Goal: Task Accomplishment & Management: Manage account settings

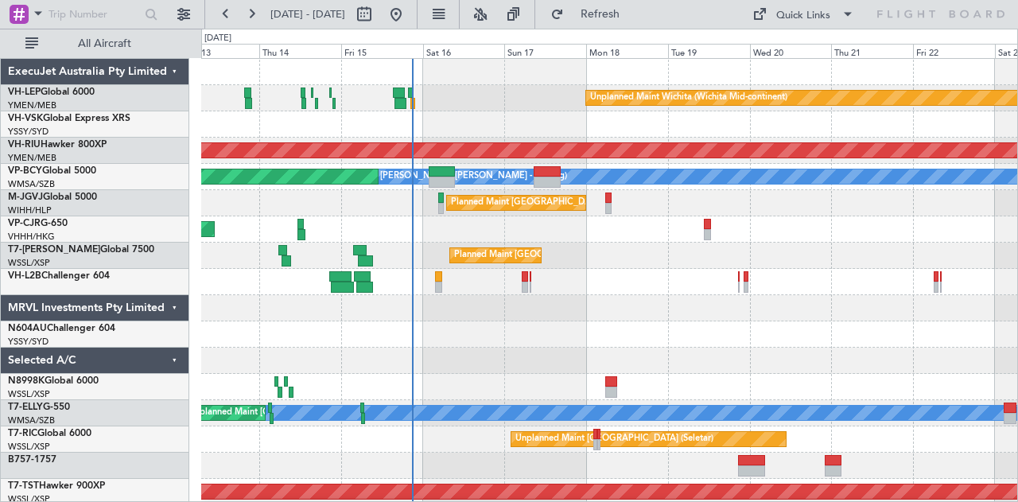
click at [534, 134] on div "Unplanned Maint Sydney ([PERSON_NAME] Intl)" at bounding box center [609, 124] width 817 height 26
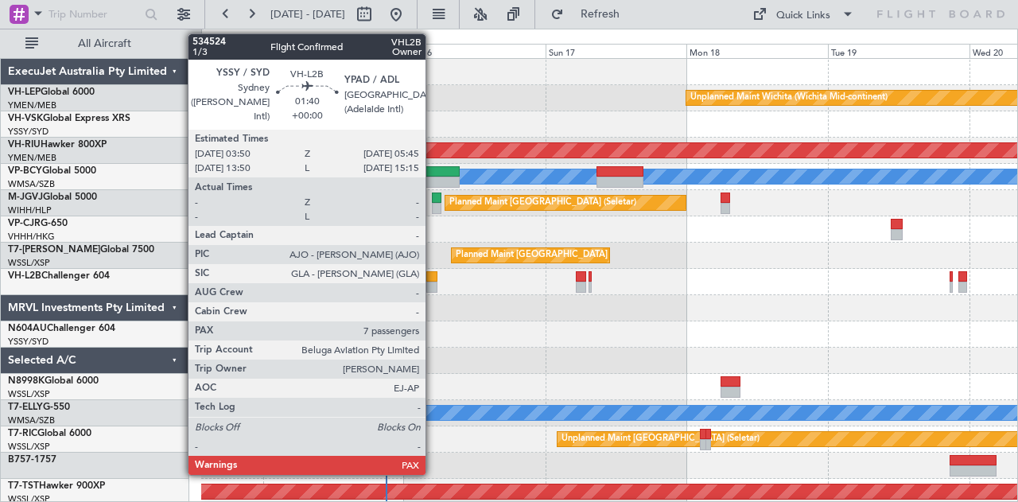
click at [433, 282] on div at bounding box center [432, 287] width 12 height 11
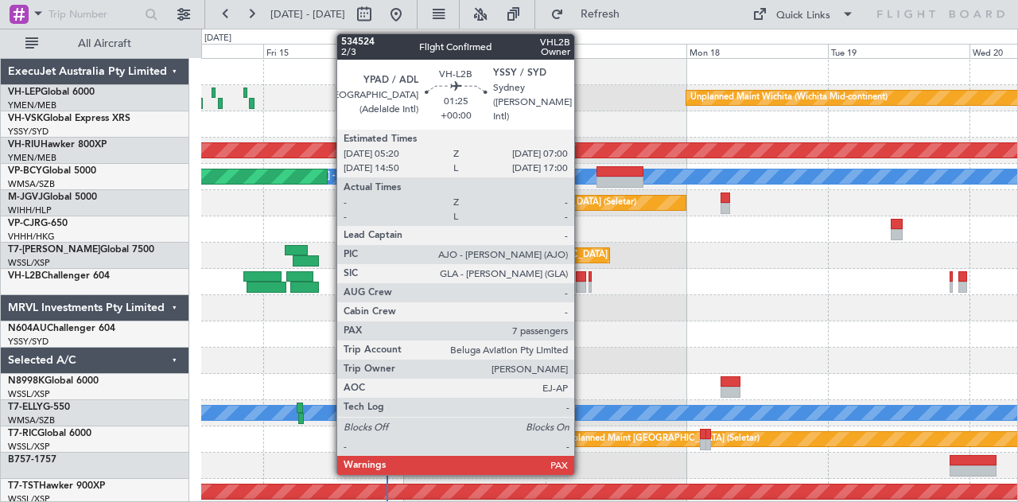
click at [582, 279] on div at bounding box center [581, 276] width 10 height 11
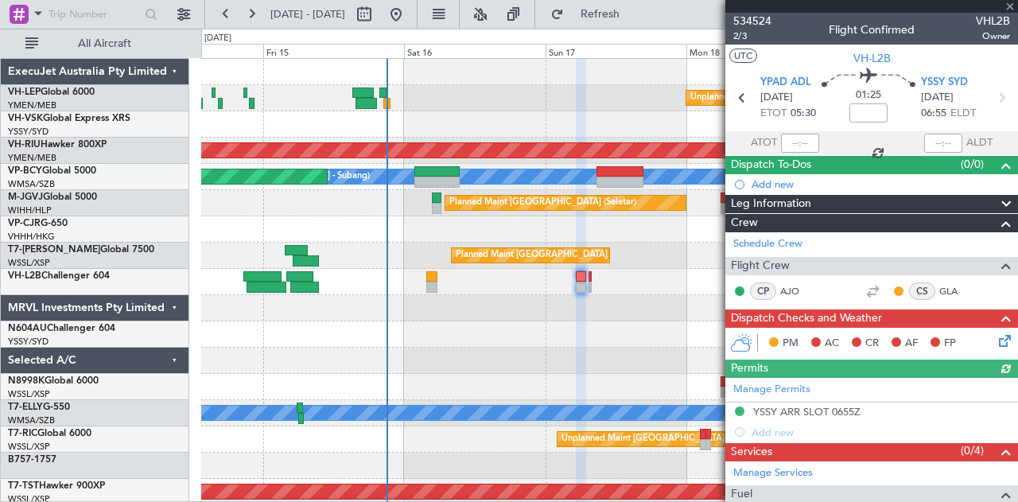
scroll to position [159, 0]
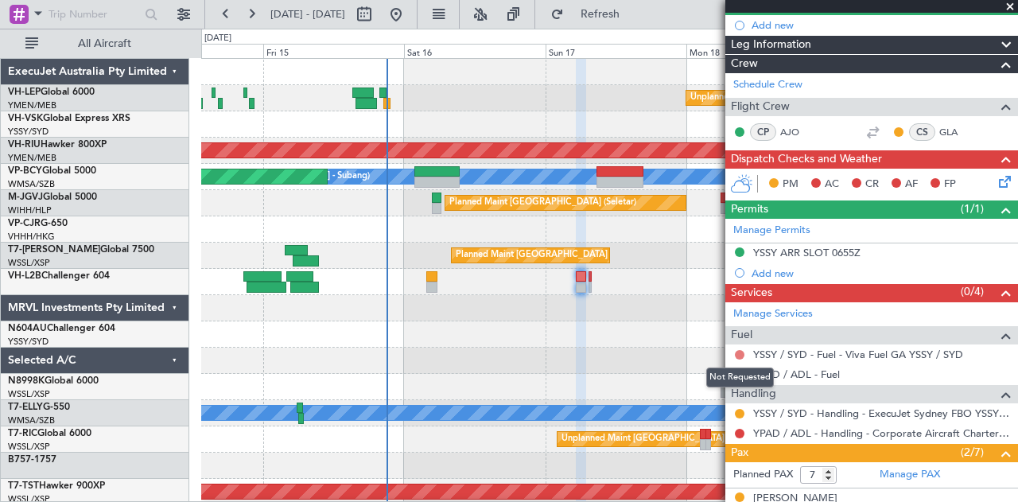
click at [739, 350] on button at bounding box center [740, 355] width 10 height 10
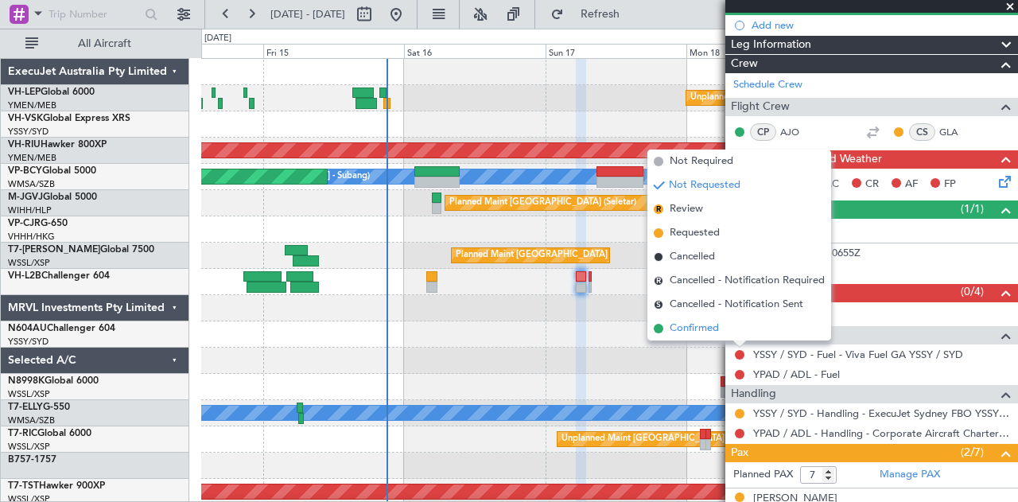
click at [700, 323] on span "Confirmed" at bounding box center [694, 329] width 49 height 16
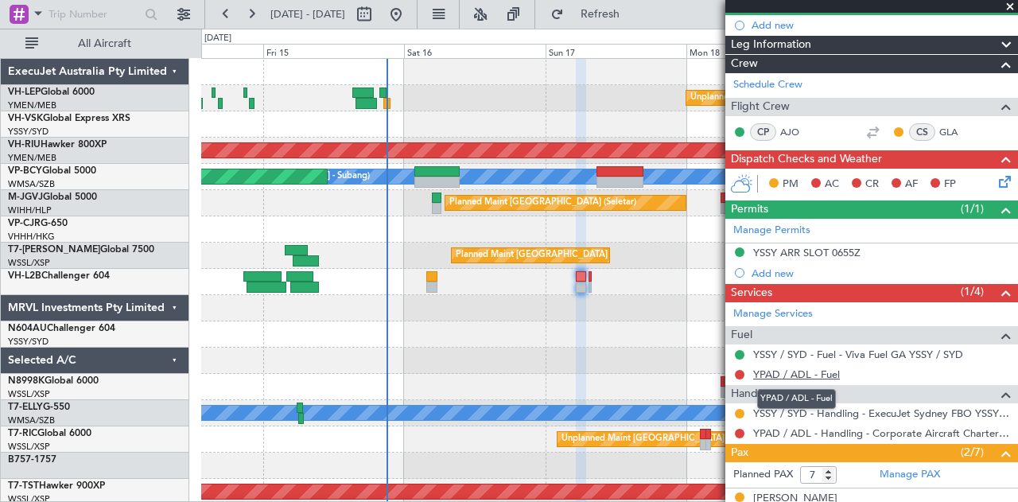
click at [792, 368] on link "YPAD / ADL - Fuel" at bounding box center [796, 374] width 87 height 14
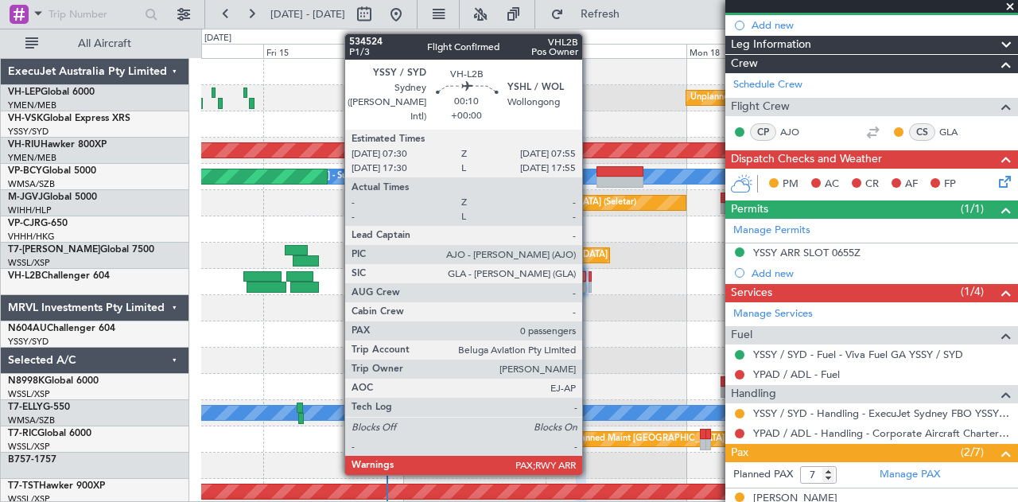
click at [590, 274] on div at bounding box center [590, 276] width 3 height 11
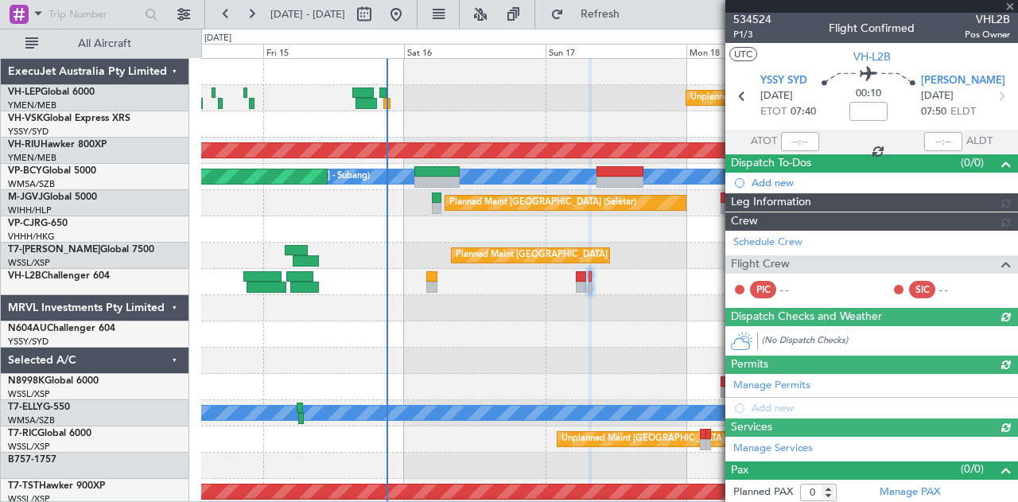
scroll to position [142, 0]
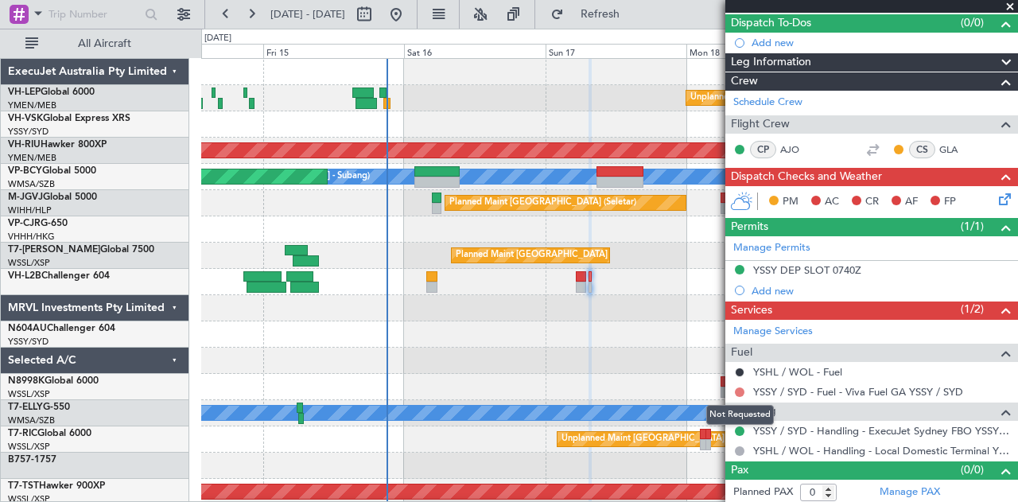
click at [740, 387] on button at bounding box center [740, 392] width 10 height 10
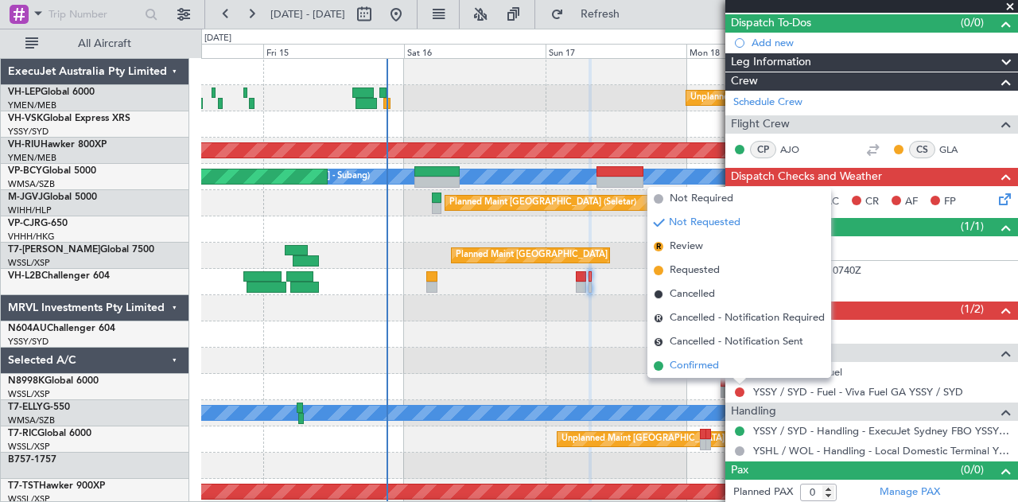
click at [705, 362] on span "Confirmed" at bounding box center [694, 366] width 49 height 16
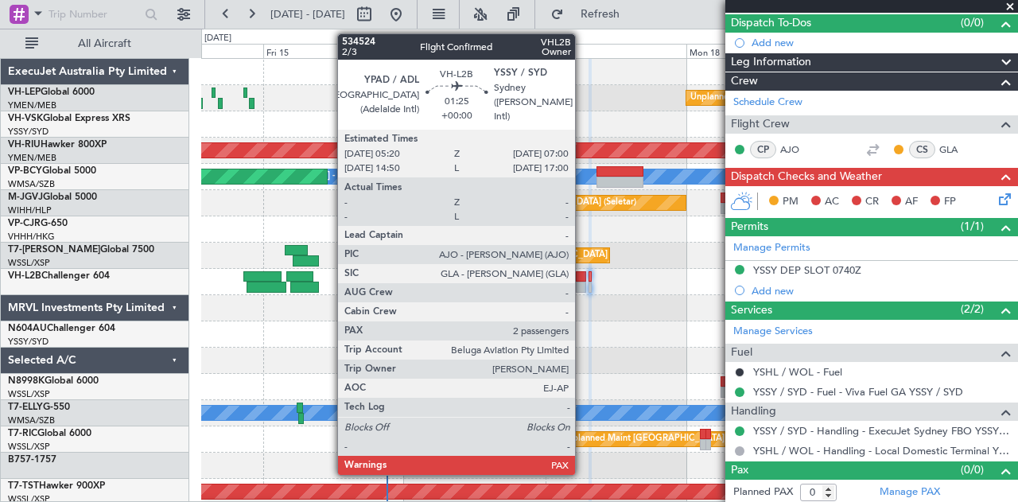
click at [583, 286] on div at bounding box center [581, 287] width 10 height 11
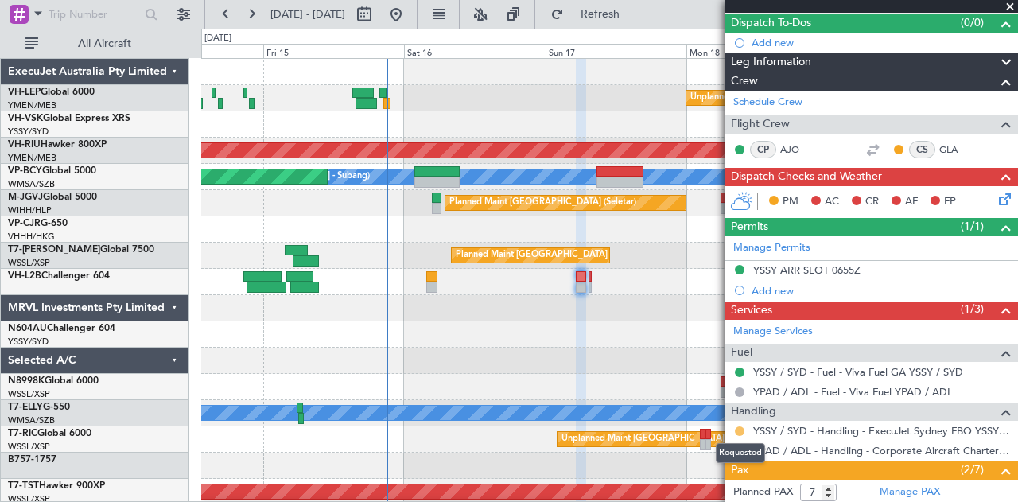
click at [740, 426] on button at bounding box center [740, 431] width 10 height 10
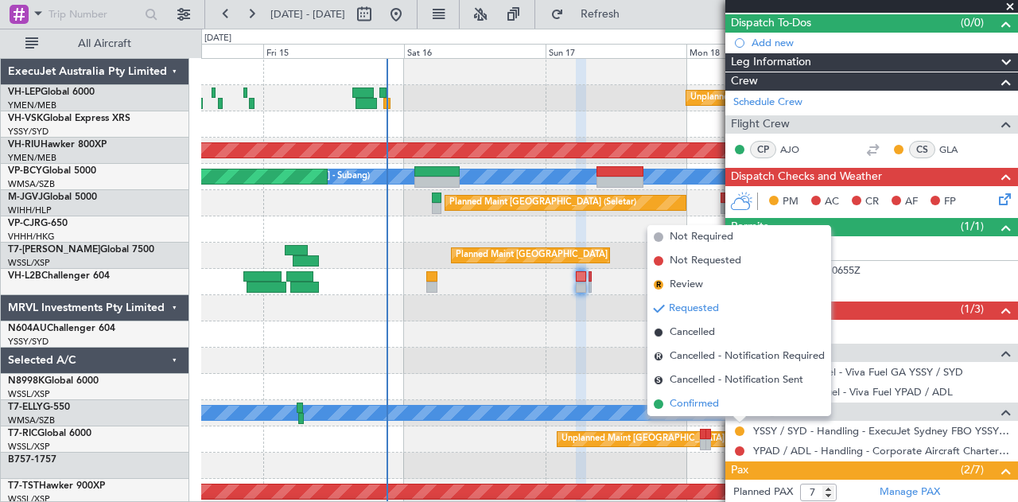
click at [712, 406] on span "Confirmed" at bounding box center [694, 404] width 49 height 16
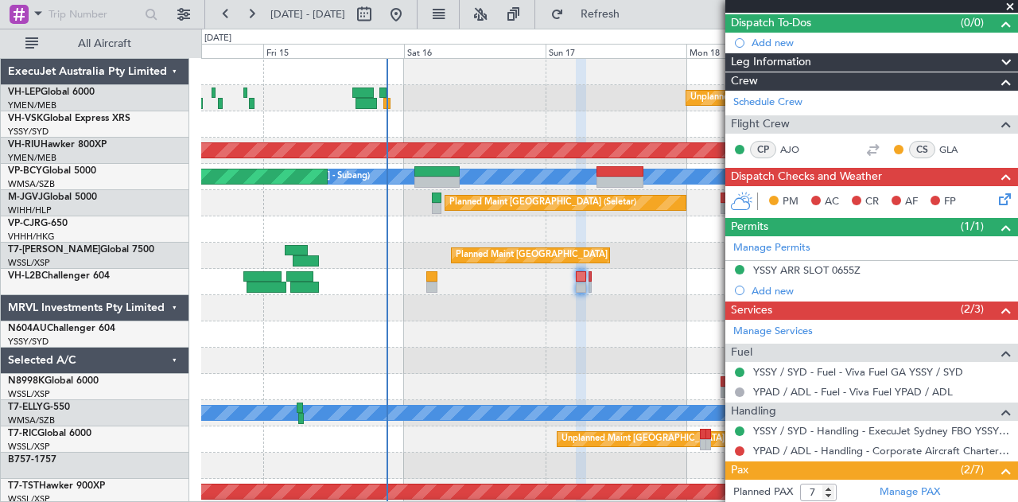
click at [996, 194] on icon at bounding box center [1002, 196] width 13 height 13
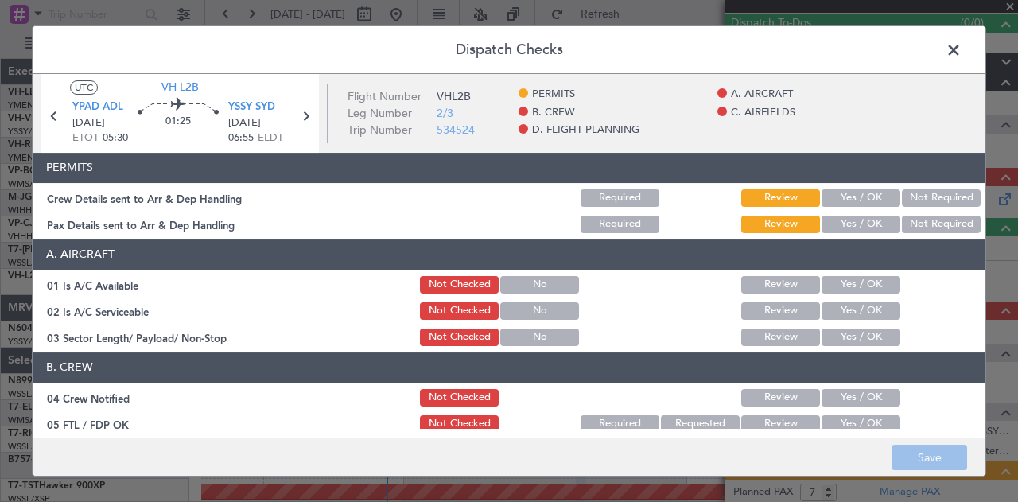
click at [916, 196] on button "Not Required" at bounding box center [941, 197] width 79 height 17
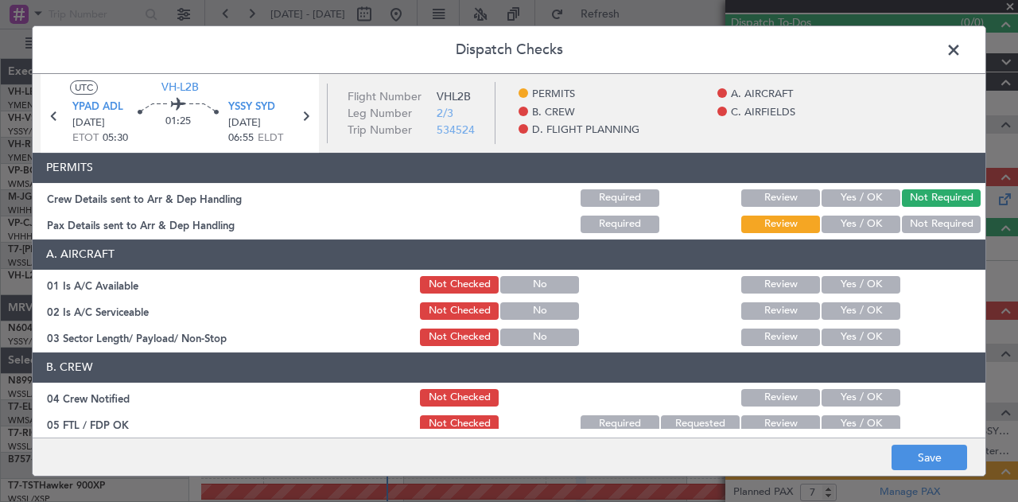
click at [910, 221] on button "Not Required" at bounding box center [941, 224] width 79 height 17
click at [842, 281] on button "Yes / OK" at bounding box center [861, 284] width 79 height 17
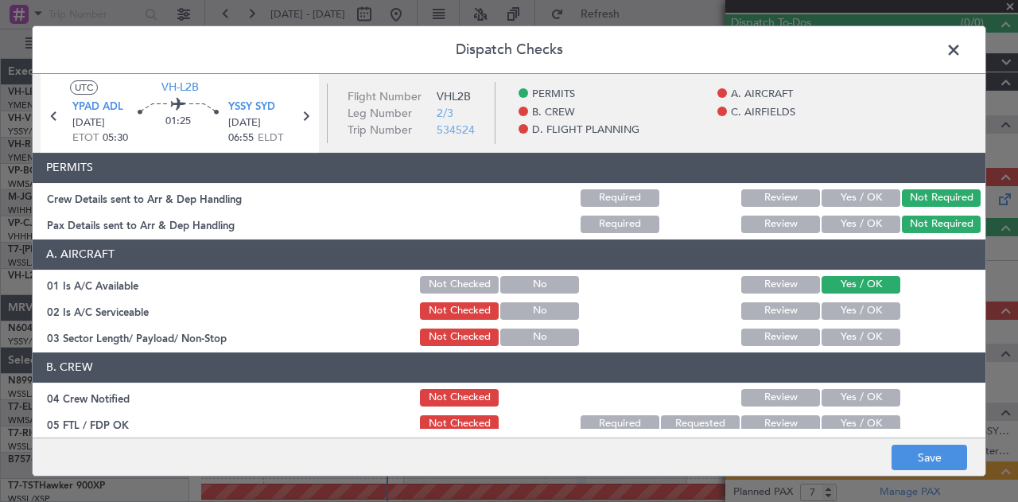
click at [832, 309] on button "Yes / OK" at bounding box center [861, 310] width 79 height 17
click at [829, 343] on button "Yes / OK" at bounding box center [861, 336] width 79 height 17
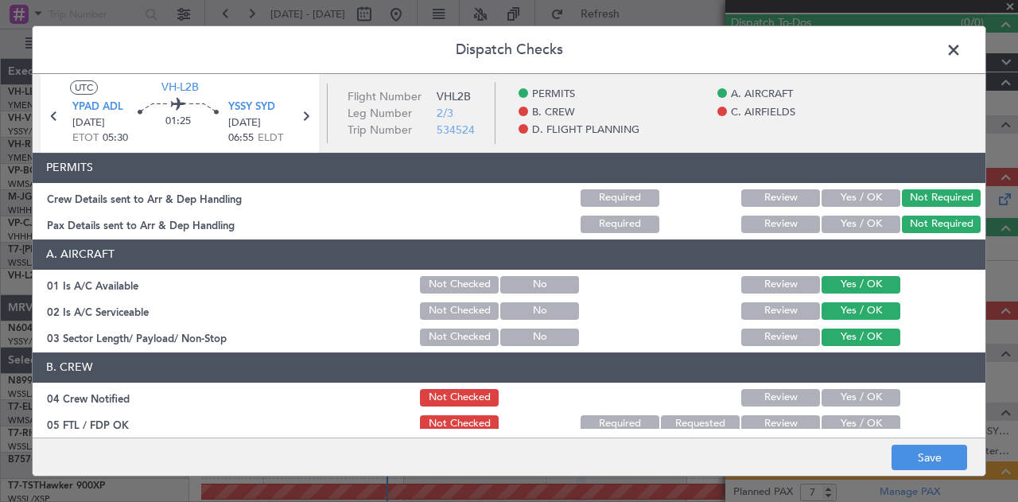
scroll to position [80, 0]
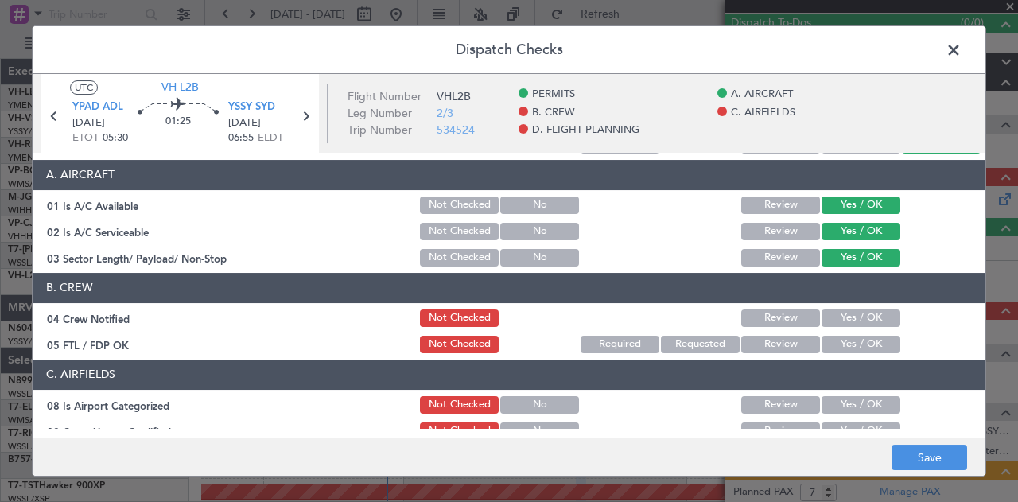
click at [846, 315] on button "Yes / OK" at bounding box center [861, 317] width 79 height 17
click at [845, 344] on button "Yes / OK" at bounding box center [861, 344] width 79 height 17
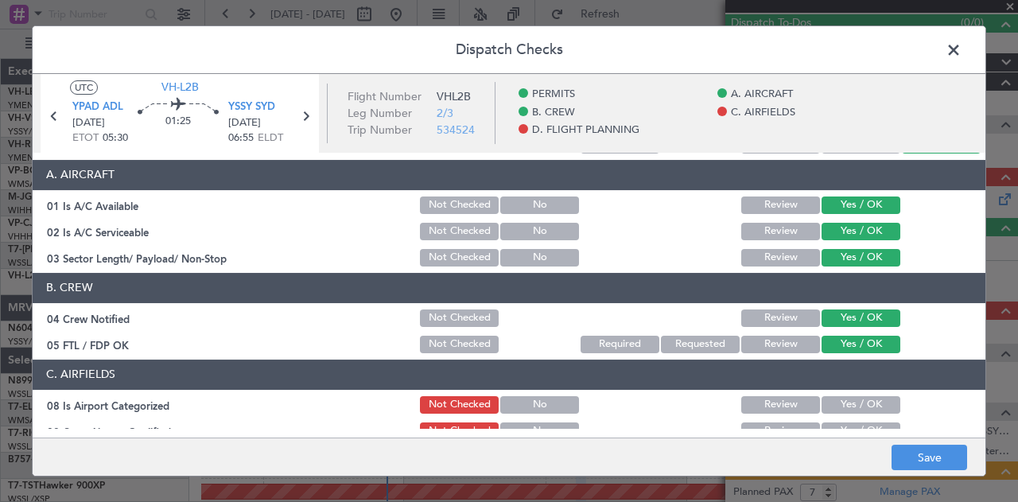
scroll to position [239, 0]
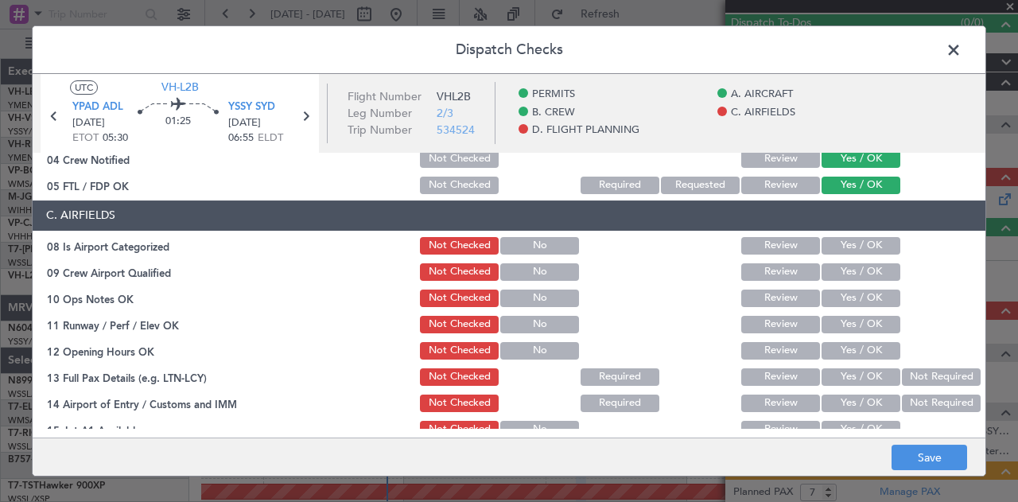
click at [843, 248] on button "Yes / OK" at bounding box center [861, 245] width 79 height 17
click at [839, 270] on button "Yes / OK" at bounding box center [861, 271] width 79 height 17
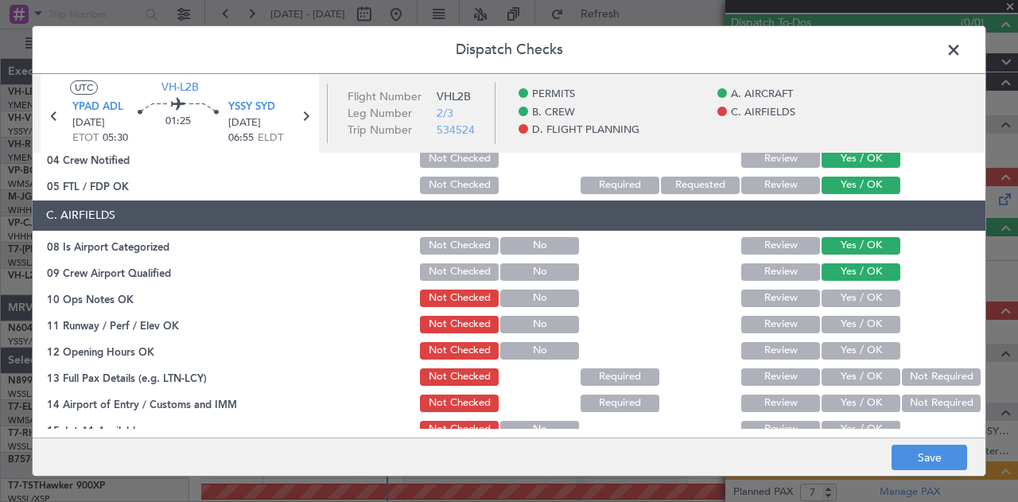
click at [837, 297] on button "Yes / OK" at bounding box center [861, 298] width 79 height 17
click at [837, 322] on button "Yes / OK" at bounding box center [861, 324] width 79 height 17
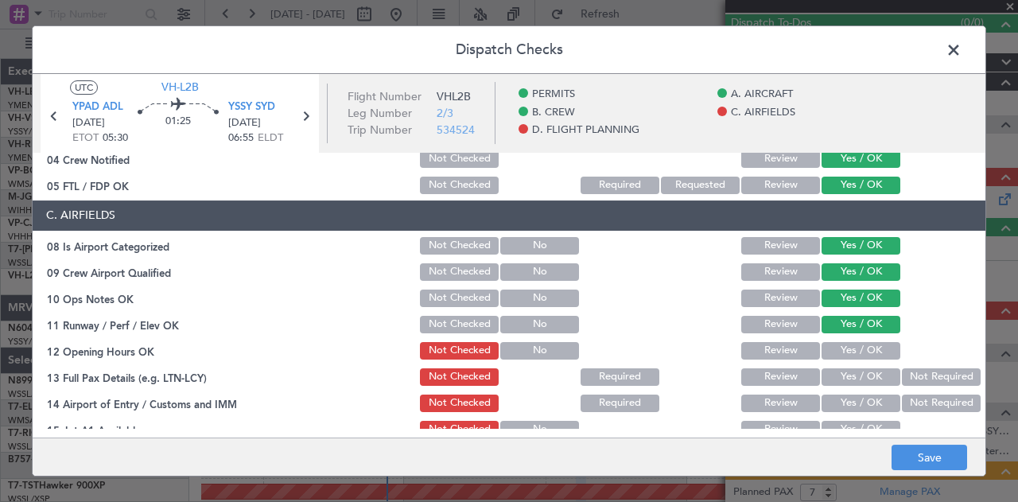
click at [861, 375] on button "Yes / OK" at bounding box center [861, 376] width 79 height 17
click at [907, 397] on button "Not Required" at bounding box center [941, 402] width 79 height 17
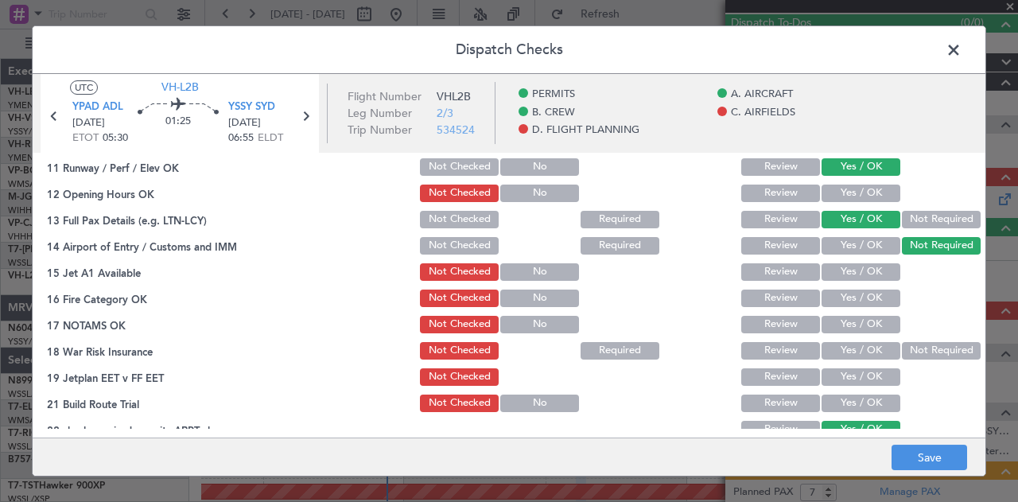
scroll to position [398, 0]
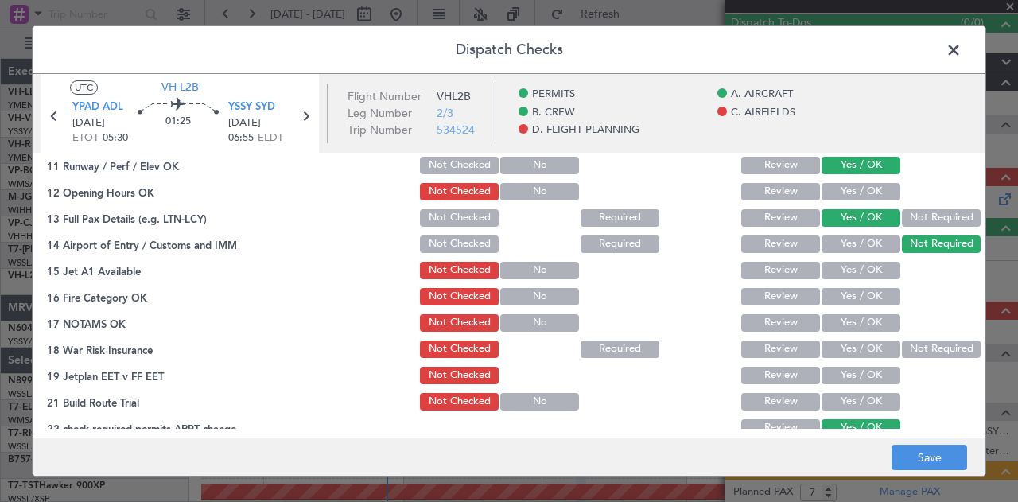
click at [853, 181] on div "Yes / OK" at bounding box center [859, 192] width 80 height 22
click at [852, 189] on button "Yes / OK" at bounding box center [861, 191] width 79 height 17
click at [838, 267] on button "Yes / OK" at bounding box center [861, 270] width 79 height 17
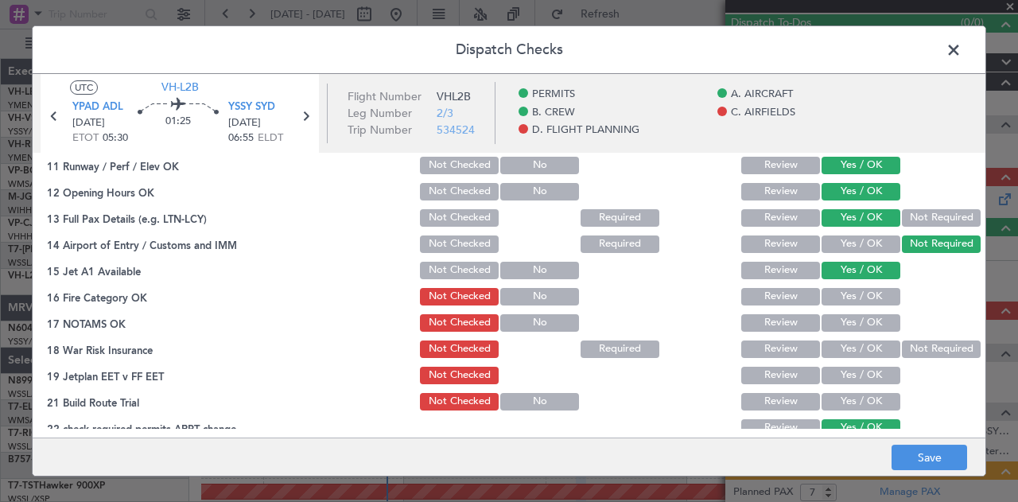
click at [838, 295] on button "Yes / OK" at bounding box center [861, 296] width 79 height 17
click at [836, 319] on button "Yes / OK" at bounding box center [861, 322] width 79 height 17
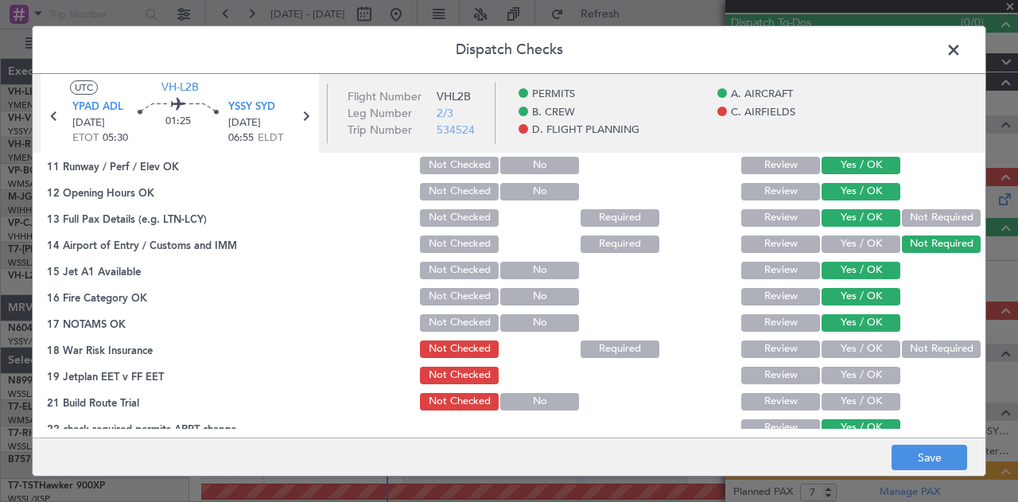
click at [912, 347] on button "Not Required" at bounding box center [941, 348] width 79 height 17
click at [868, 370] on button "Yes / OK" at bounding box center [861, 375] width 79 height 17
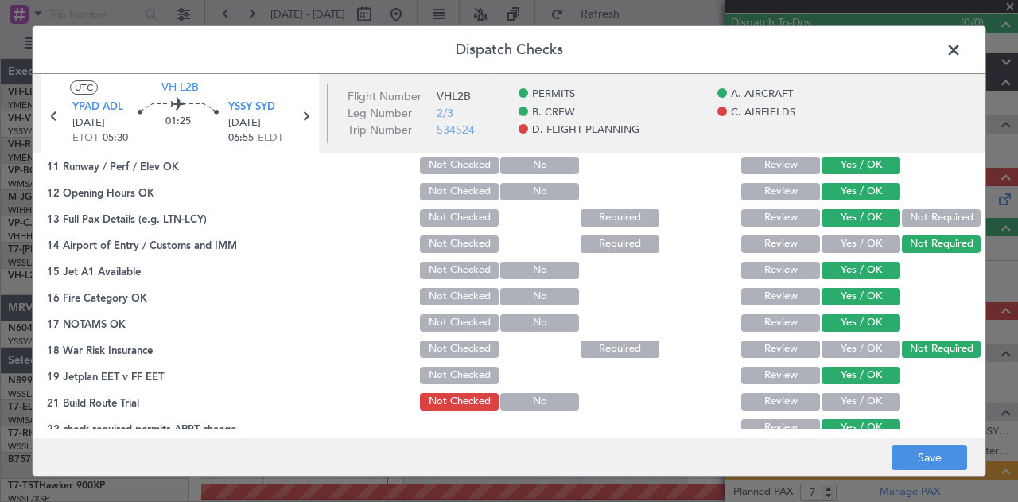
drag, startPoint x: 865, startPoint y: 395, endPoint x: 878, endPoint y: 393, distance: 13.7
click at [867, 395] on button "Yes / OK" at bounding box center [861, 401] width 79 height 17
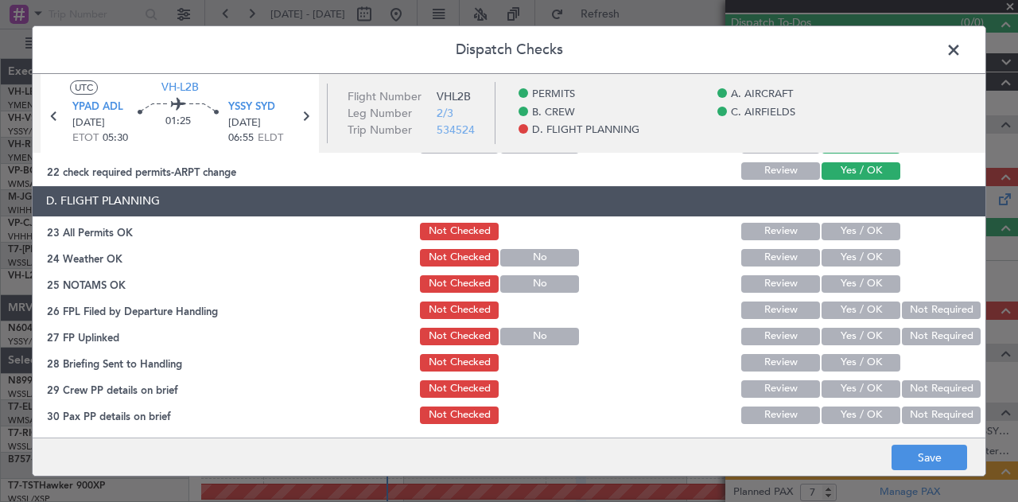
scroll to position [656, 0]
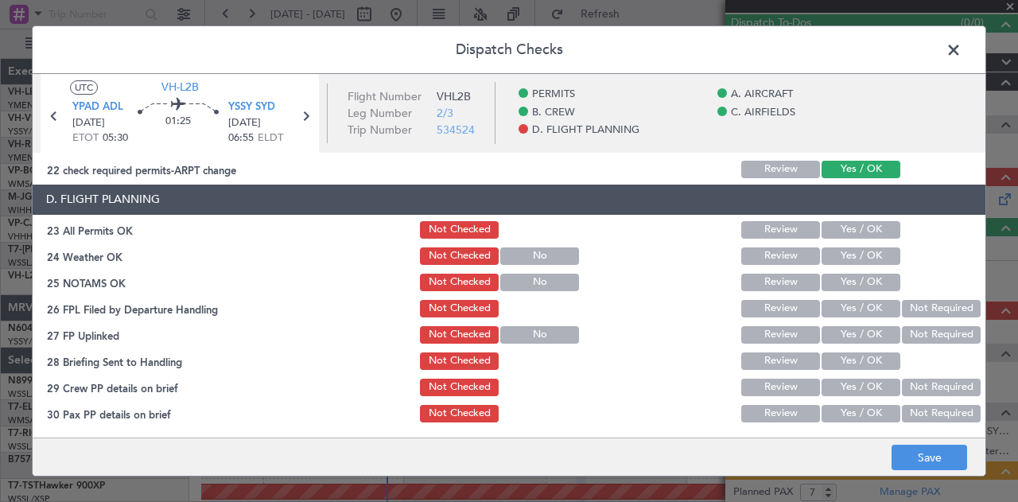
click at [822, 223] on button "Yes / OK" at bounding box center [861, 229] width 79 height 17
drag, startPoint x: 830, startPoint y: 250, endPoint x: 831, endPoint y: 267, distance: 17.5
click at [830, 251] on button "Yes / OK" at bounding box center [861, 255] width 79 height 17
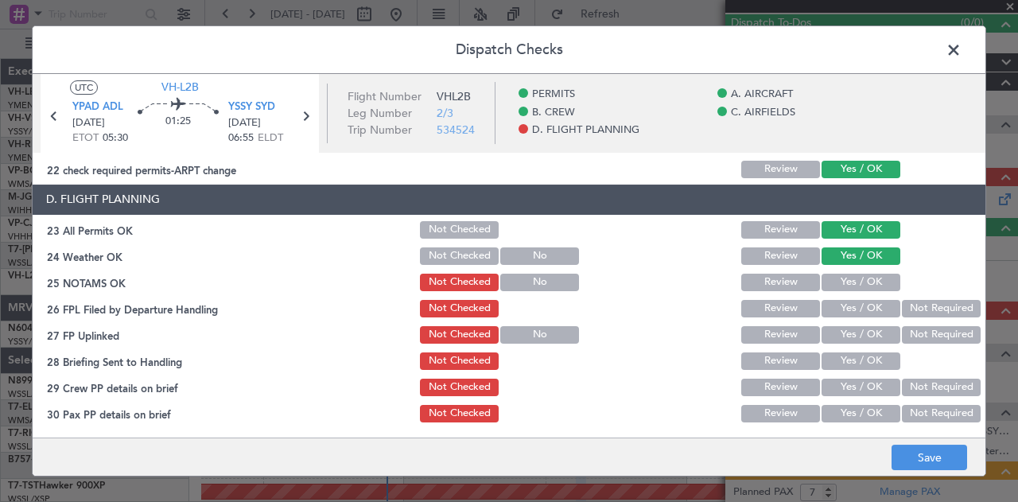
click at [831, 275] on button "Yes / OK" at bounding box center [861, 282] width 79 height 17
click at [935, 303] on button "Not Required" at bounding box center [941, 308] width 79 height 17
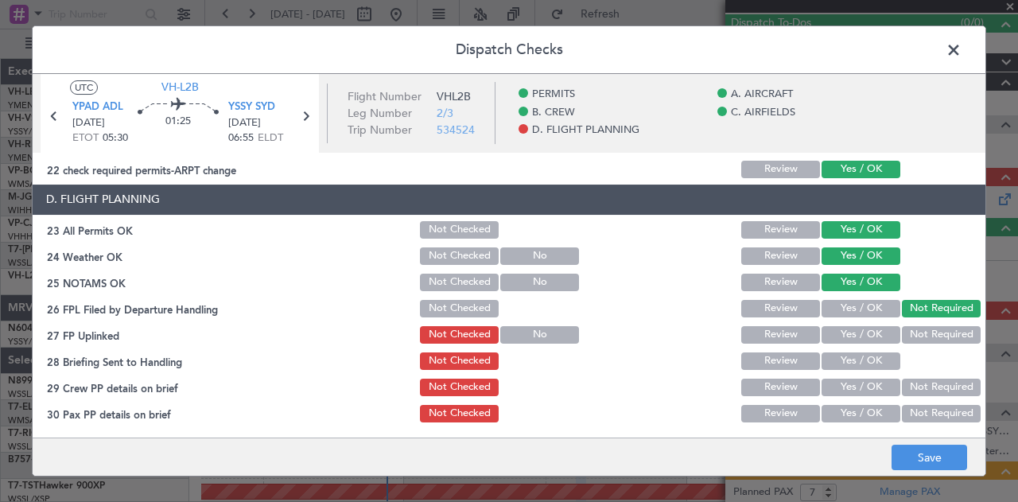
drag, startPoint x: 930, startPoint y: 332, endPoint x: 916, endPoint y: 339, distance: 15.3
click at [929, 333] on button "Not Required" at bounding box center [941, 334] width 79 height 17
click at [864, 359] on button "Yes / OK" at bounding box center [861, 360] width 79 height 17
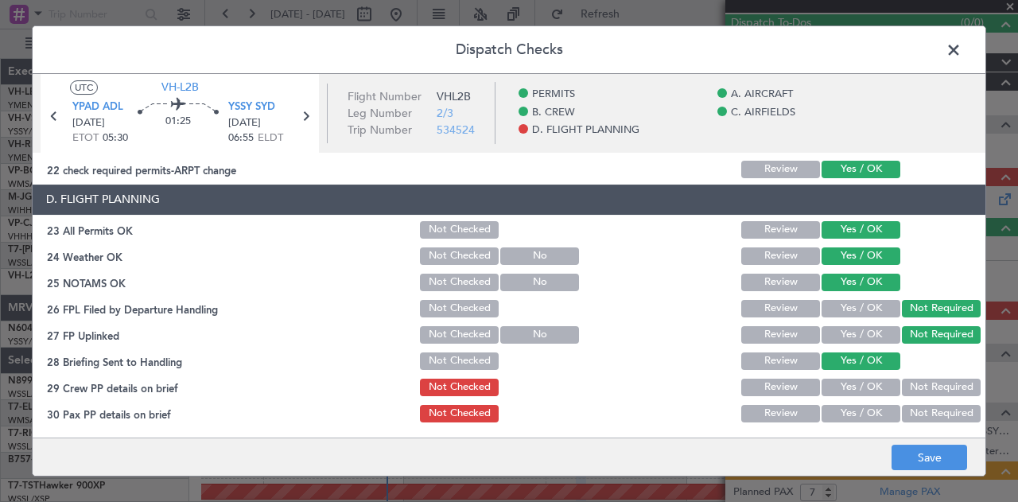
click at [933, 387] on button "Not Required" at bounding box center [941, 387] width 79 height 17
drag, startPoint x: 934, startPoint y: 414, endPoint x: 935, endPoint y: 422, distance: 8.8
click at [934, 415] on button "Not Required" at bounding box center [941, 413] width 79 height 17
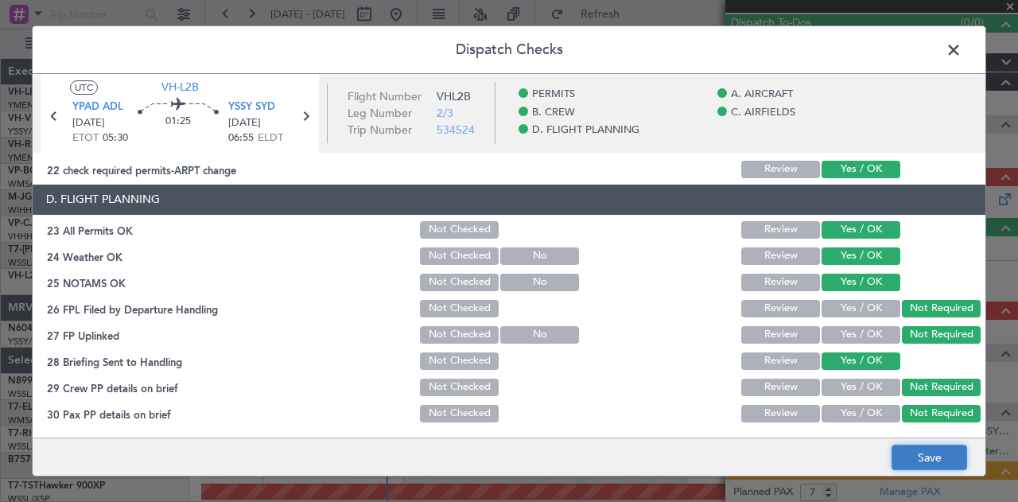
click at [934, 455] on button "Save" at bounding box center [930, 457] width 76 height 25
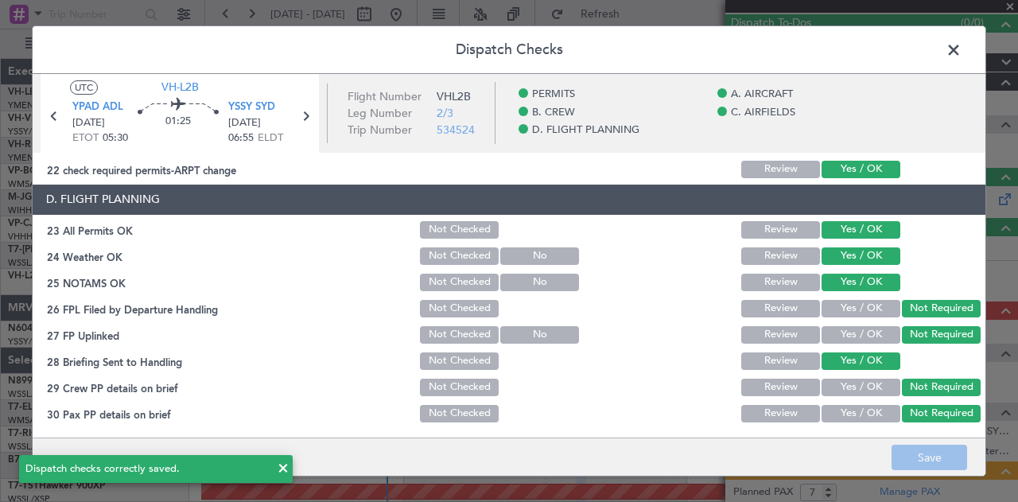
click at [962, 49] on span at bounding box center [962, 54] width 0 height 32
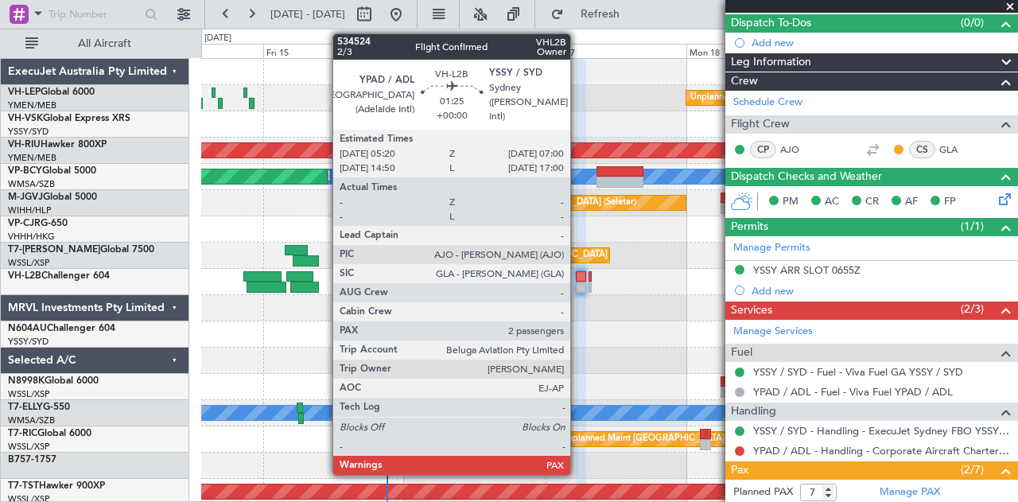
click at [578, 279] on div at bounding box center [581, 276] width 10 height 11
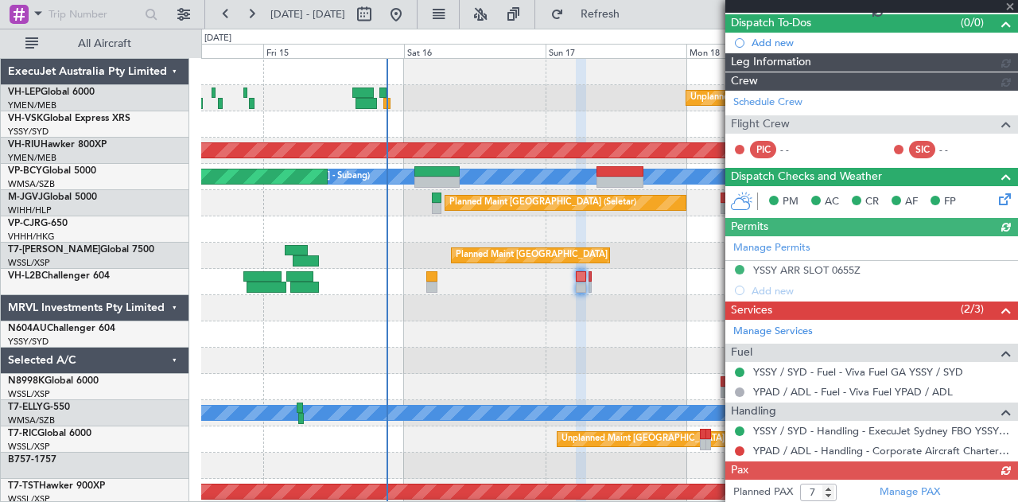
scroll to position [142, 0]
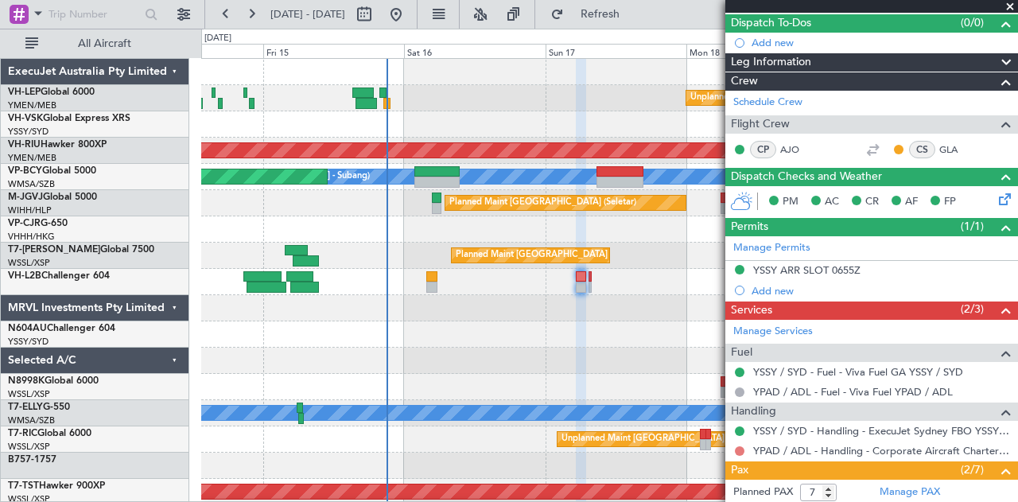
click at [738, 446] on button at bounding box center [740, 451] width 10 height 10
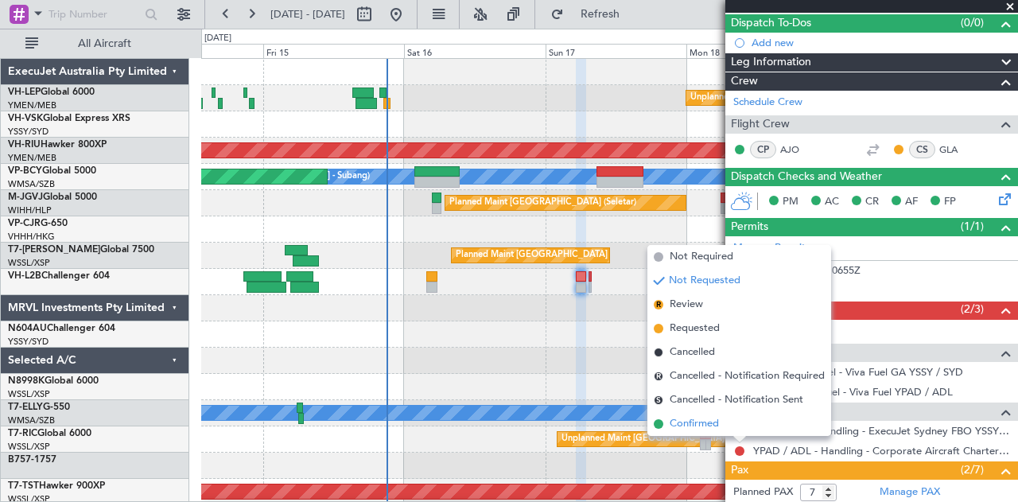
click at [686, 423] on span "Confirmed" at bounding box center [694, 424] width 49 height 16
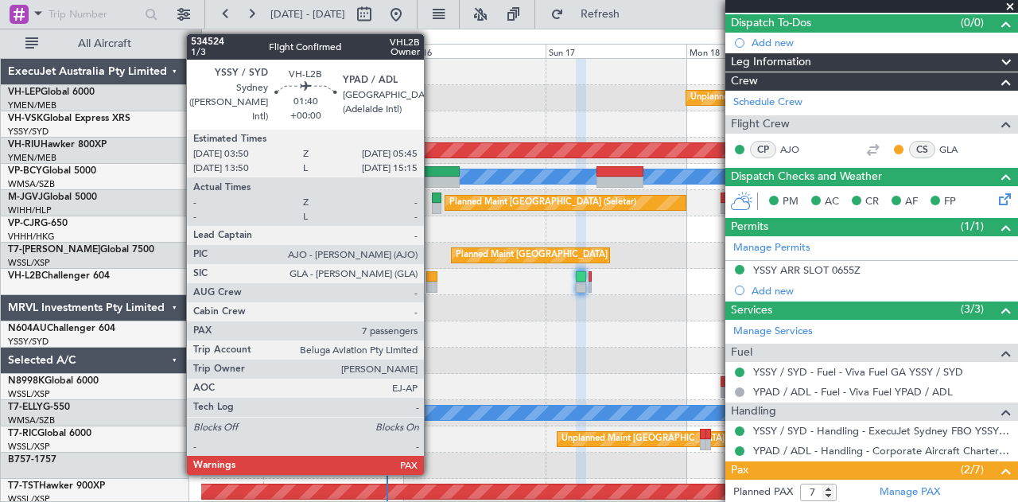
click at [432, 273] on div at bounding box center [432, 276] width 12 height 11
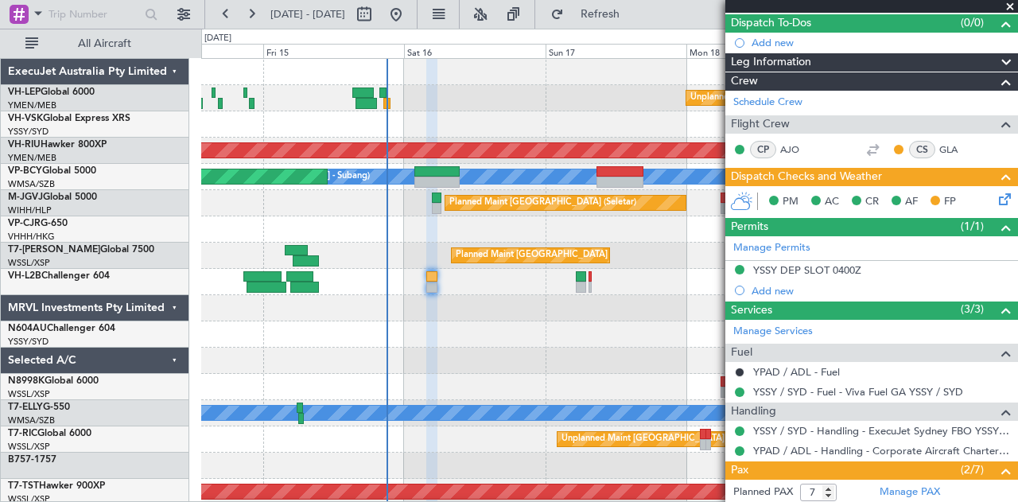
click at [996, 196] on icon at bounding box center [1002, 196] width 13 height 13
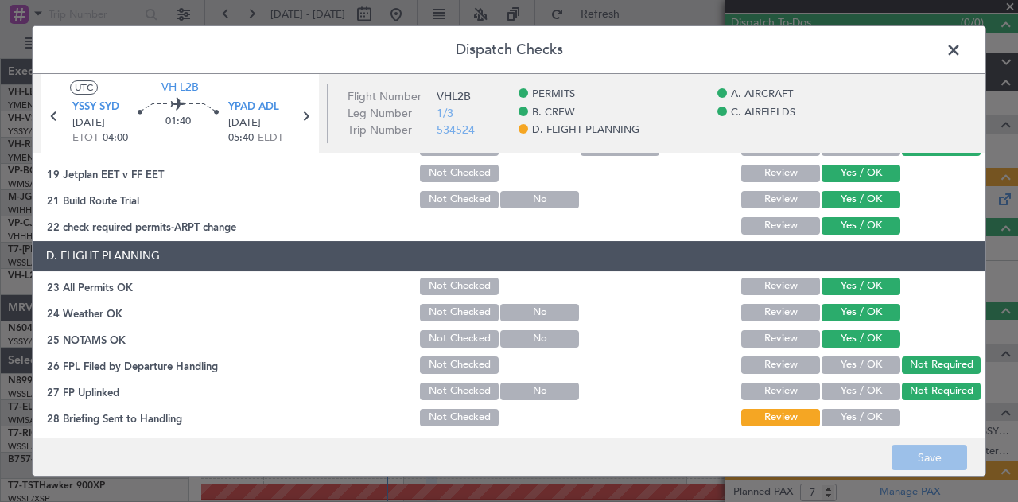
scroll to position [656, 0]
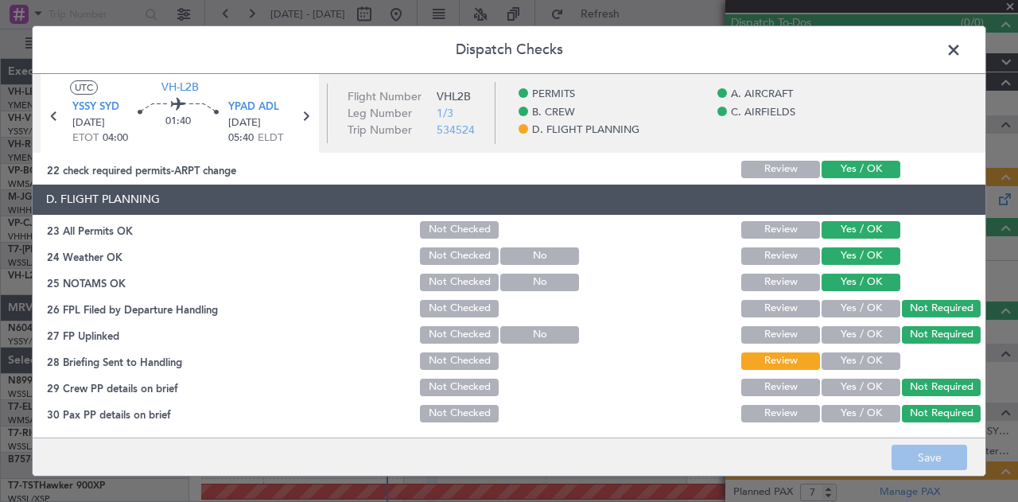
click at [834, 359] on button "Yes / OK" at bounding box center [861, 360] width 79 height 17
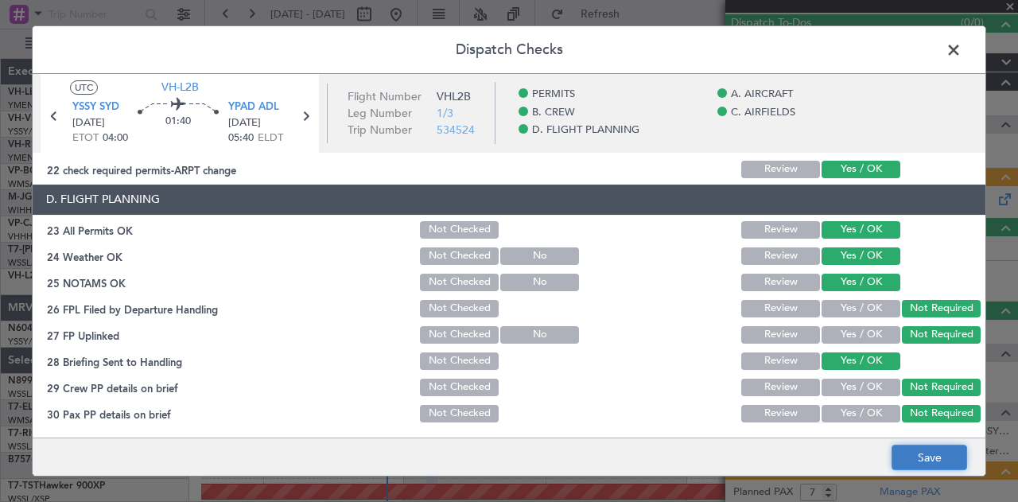
click at [913, 460] on button "Save" at bounding box center [930, 457] width 76 height 25
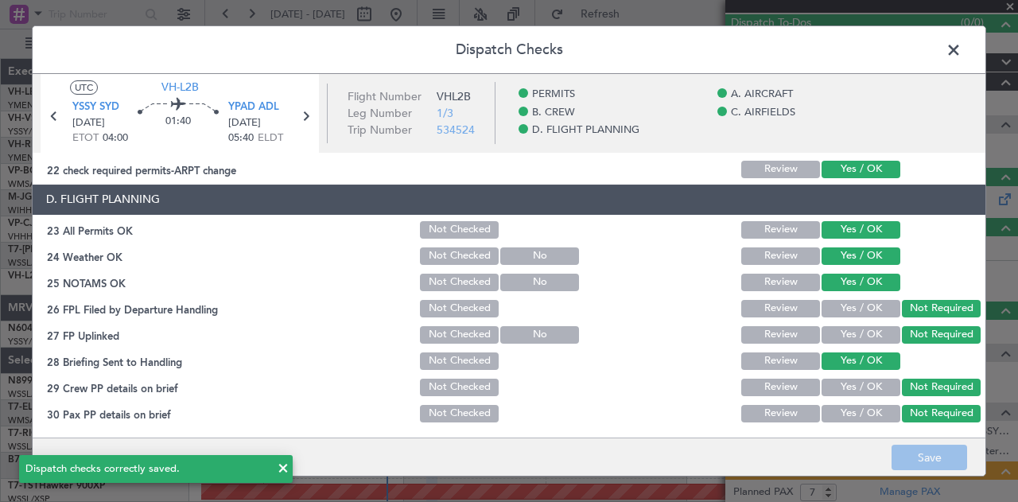
click at [962, 49] on span at bounding box center [962, 54] width 0 height 32
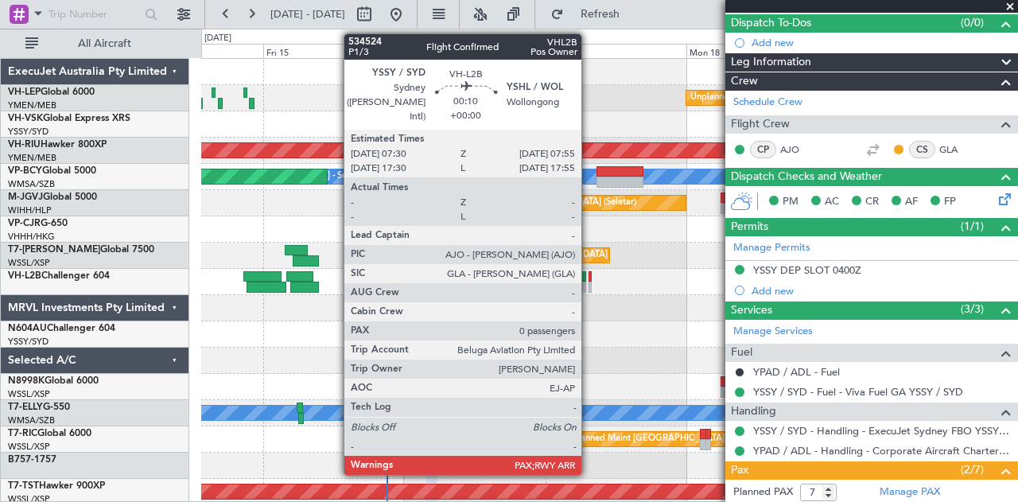
click at [589, 271] on div at bounding box center [590, 276] width 3 height 11
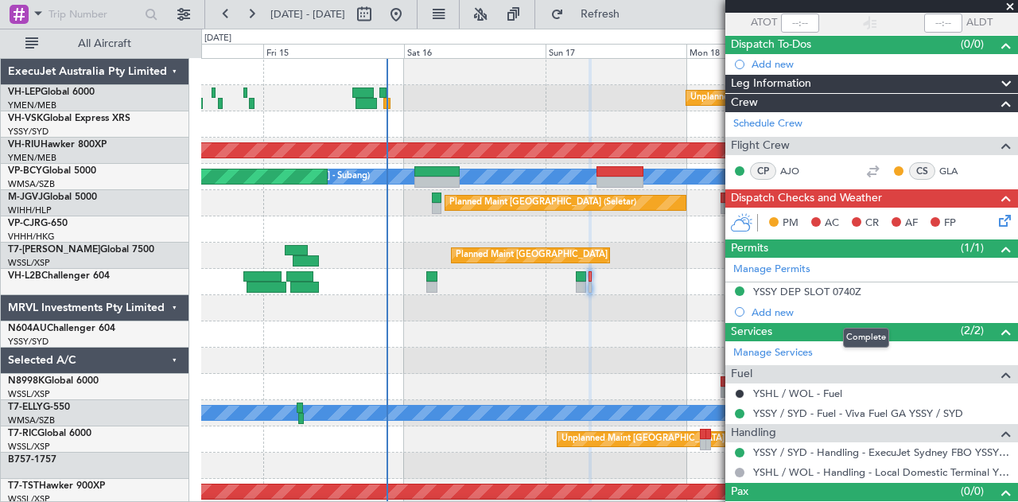
scroll to position [142, 0]
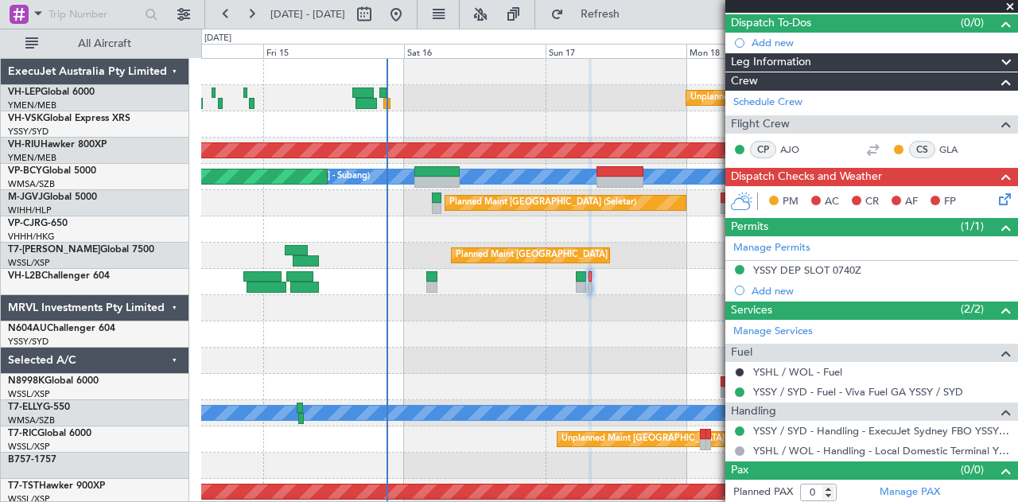
click at [996, 199] on icon at bounding box center [1002, 196] width 13 height 13
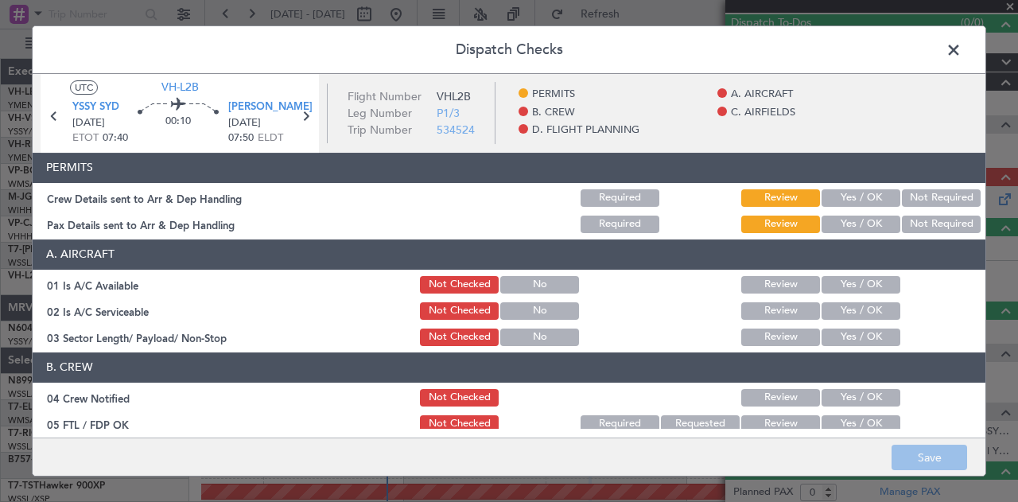
click at [930, 193] on button "Not Required" at bounding box center [941, 197] width 79 height 17
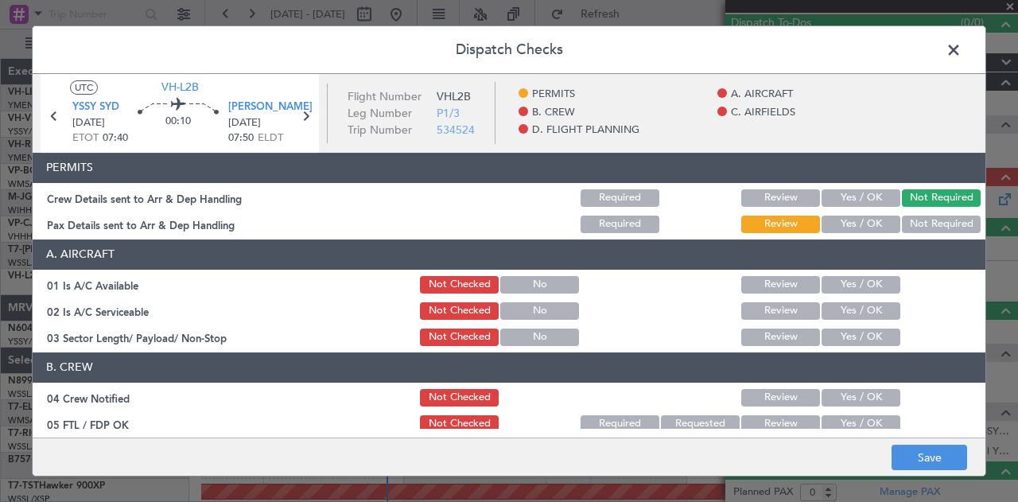
click at [923, 227] on button "Not Required" at bounding box center [941, 224] width 79 height 17
click at [830, 283] on button "Yes / OK" at bounding box center [861, 284] width 79 height 17
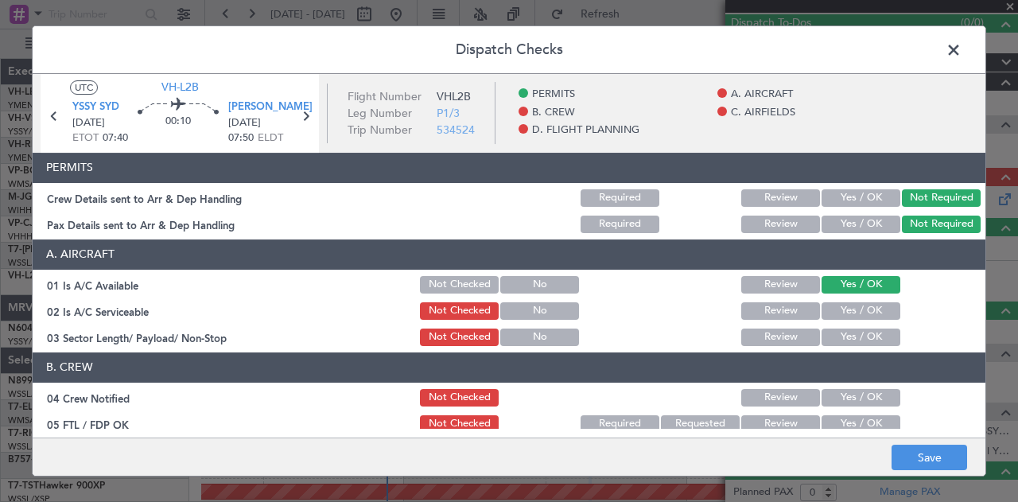
drag, startPoint x: 827, startPoint y: 309, endPoint x: 826, endPoint y: 326, distance: 16.7
click at [827, 311] on button "Yes / OK" at bounding box center [861, 310] width 79 height 17
click at [826, 335] on button "Yes / OK" at bounding box center [861, 336] width 79 height 17
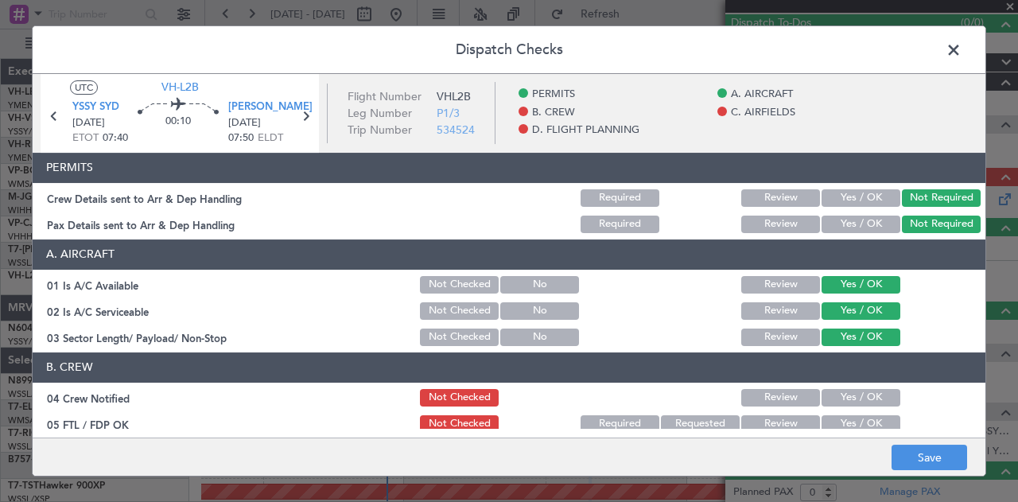
click at [846, 393] on button "Yes / OK" at bounding box center [861, 397] width 79 height 17
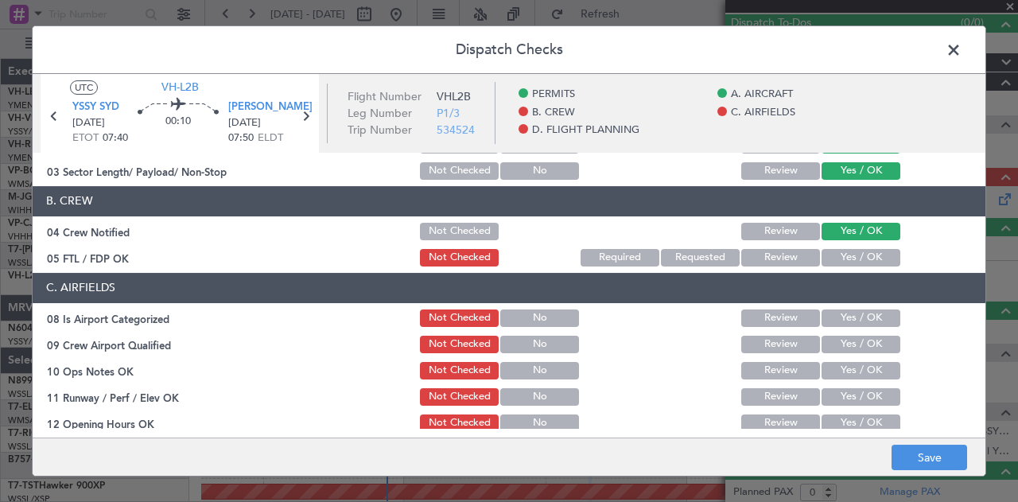
scroll to position [191, 0]
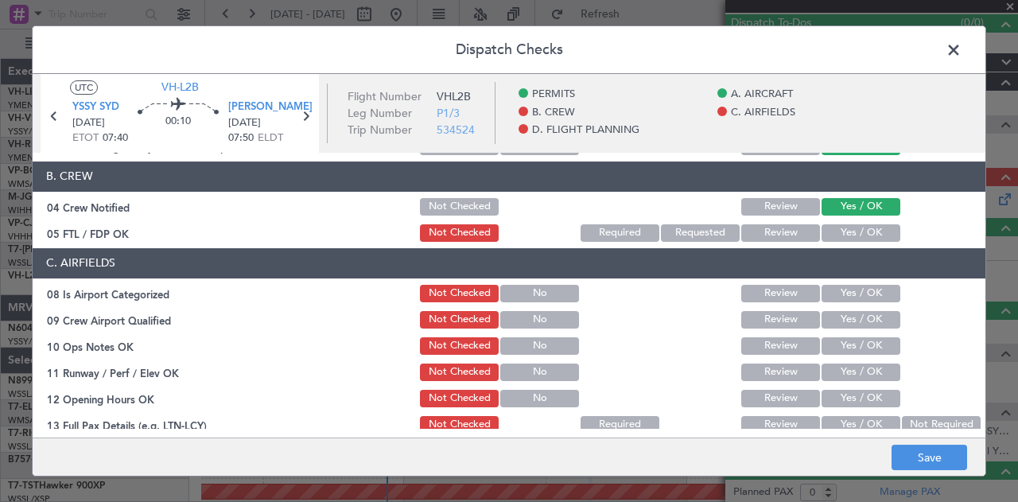
click at [861, 232] on button "Yes / OK" at bounding box center [861, 232] width 79 height 17
click at [827, 292] on button "Yes / OK" at bounding box center [861, 293] width 79 height 17
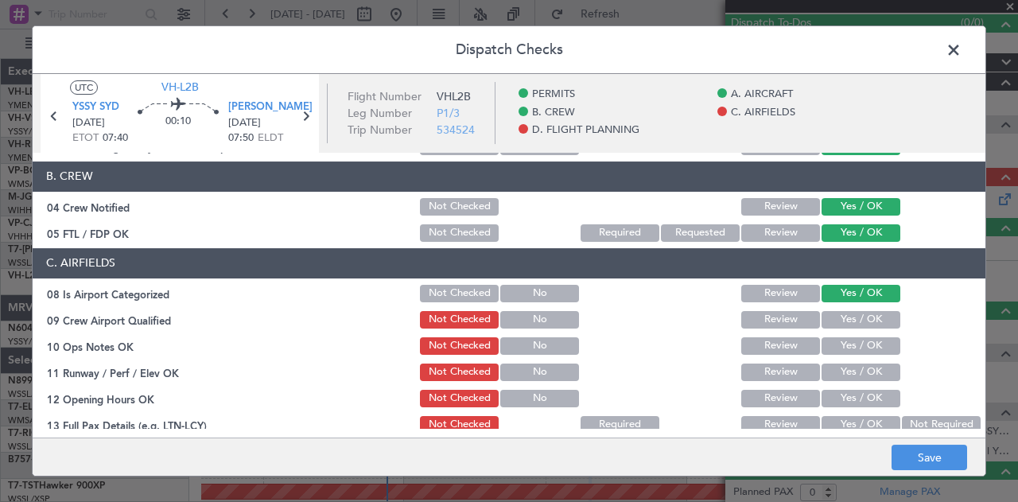
click at [831, 317] on button "Yes / OK" at bounding box center [861, 319] width 79 height 17
click at [835, 340] on button "Yes / OK" at bounding box center [861, 345] width 79 height 17
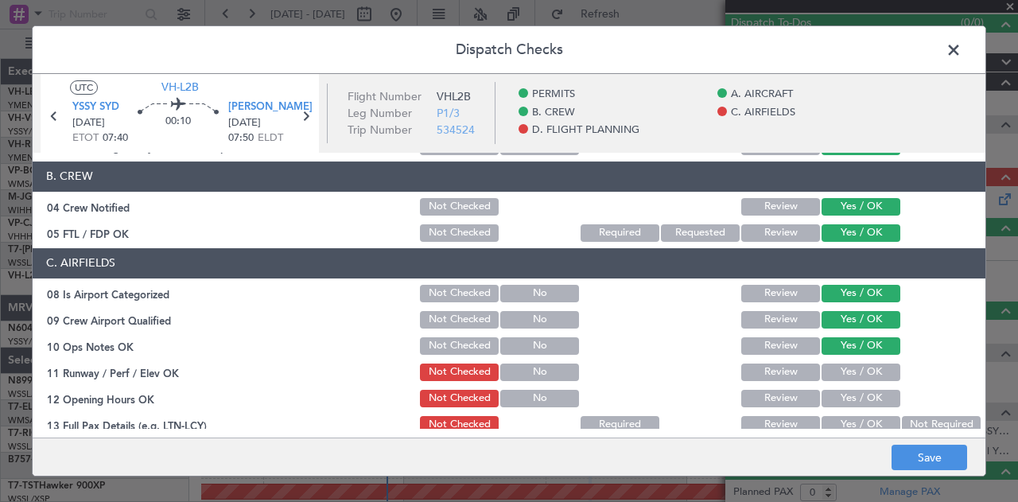
click at [834, 373] on button "Yes / OK" at bounding box center [861, 371] width 79 height 17
click at [834, 395] on button "Yes / OK" at bounding box center [861, 398] width 79 height 17
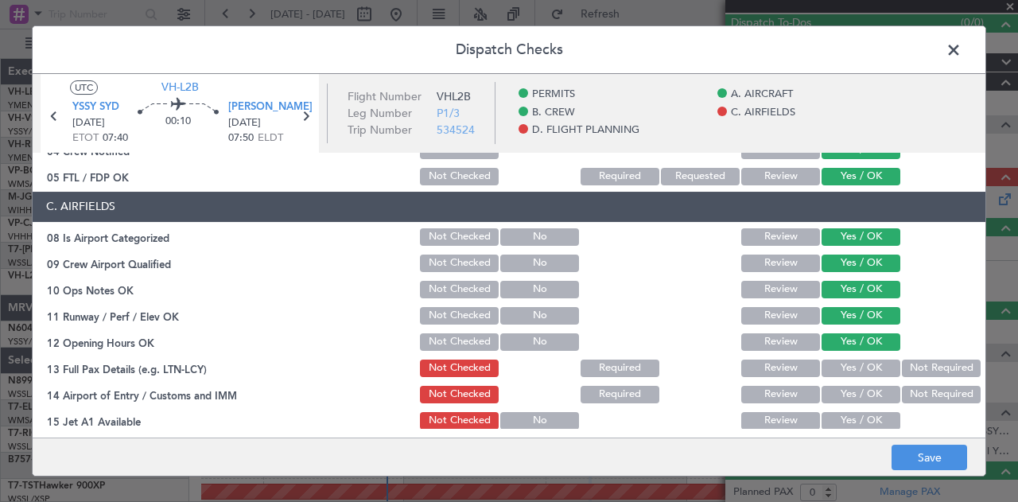
scroll to position [270, 0]
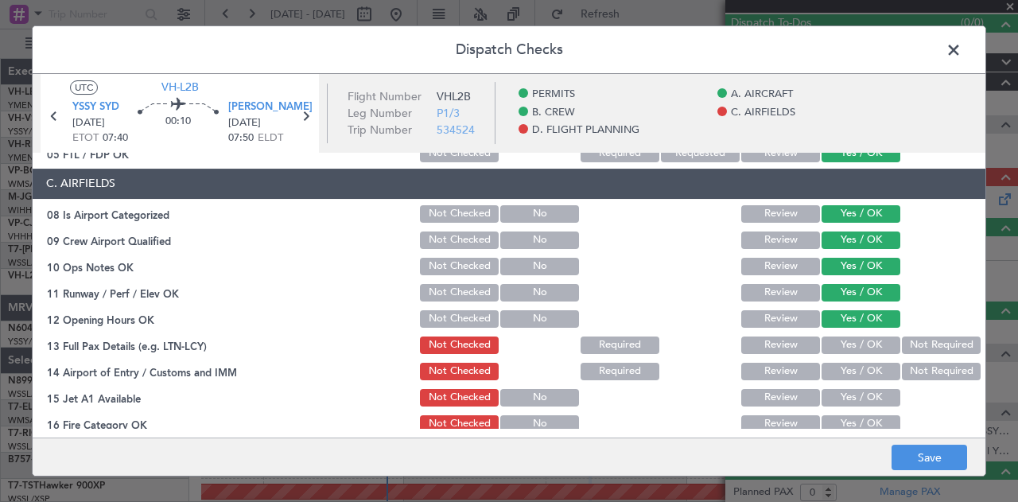
click at [846, 341] on button "Yes / OK" at bounding box center [861, 344] width 79 height 17
click at [916, 376] on button "Not Required" at bounding box center [941, 371] width 79 height 17
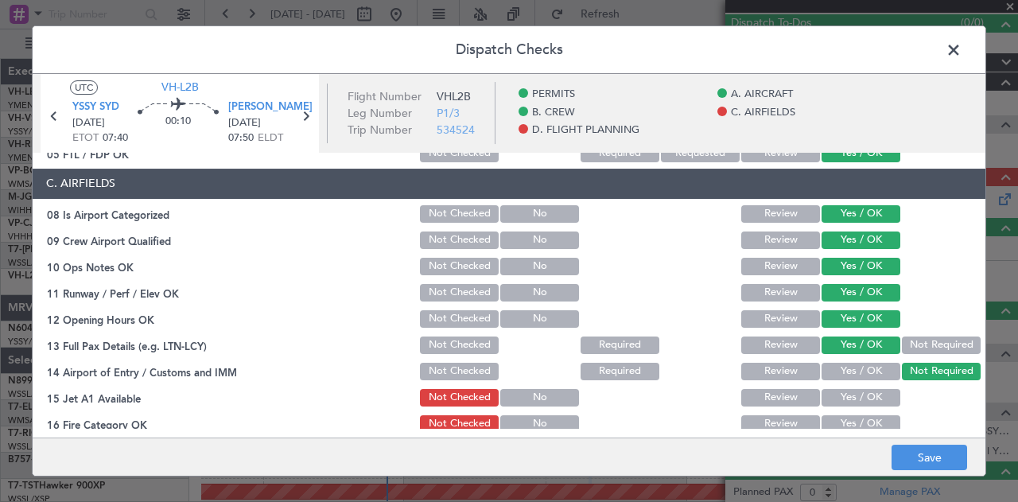
click at [856, 397] on button "Yes / OK" at bounding box center [861, 397] width 79 height 17
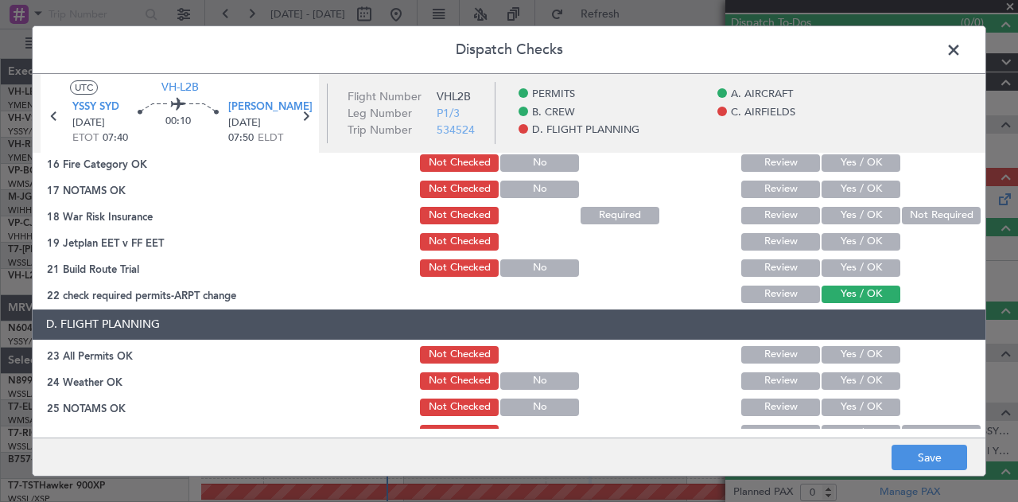
scroll to position [509, 0]
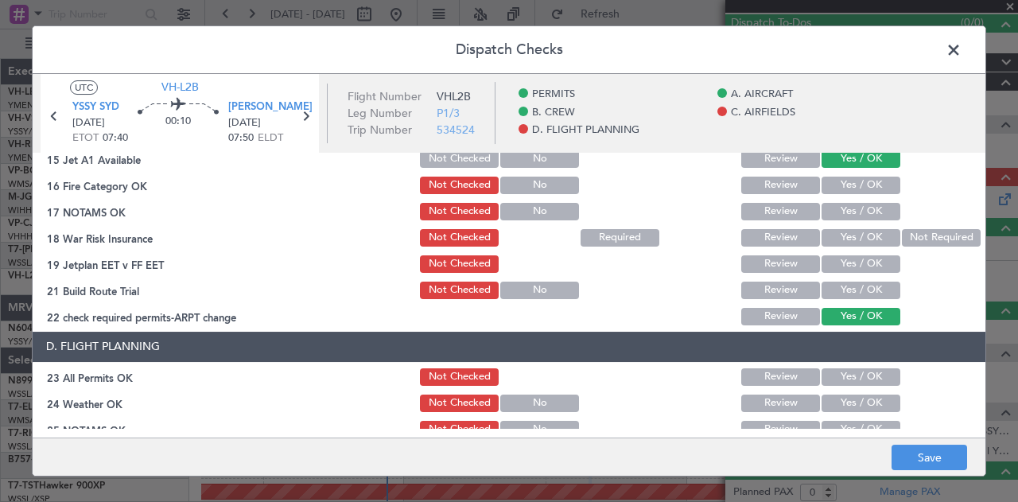
click at [837, 181] on button "Yes / OK" at bounding box center [861, 185] width 79 height 17
click at [838, 210] on button "Yes / OK" at bounding box center [861, 211] width 79 height 17
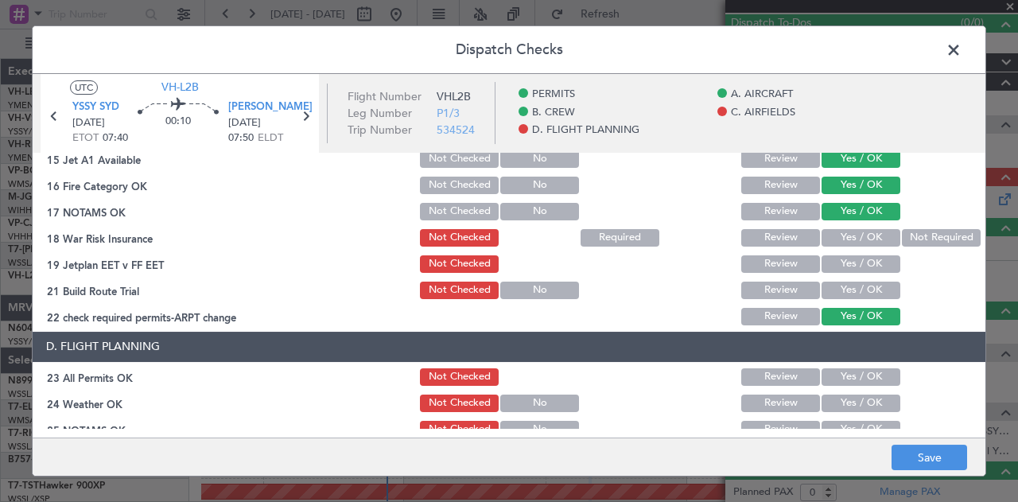
click at [913, 241] on button "Not Required" at bounding box center [941, 237] width 79 height 17
click at [872, 273] on div "Yes / OK" at bounding box center [859, 264] width 80 height 22
click at [872, 266] on button "Yes / OK" at bounding box center [861, 263] width 79 height 17
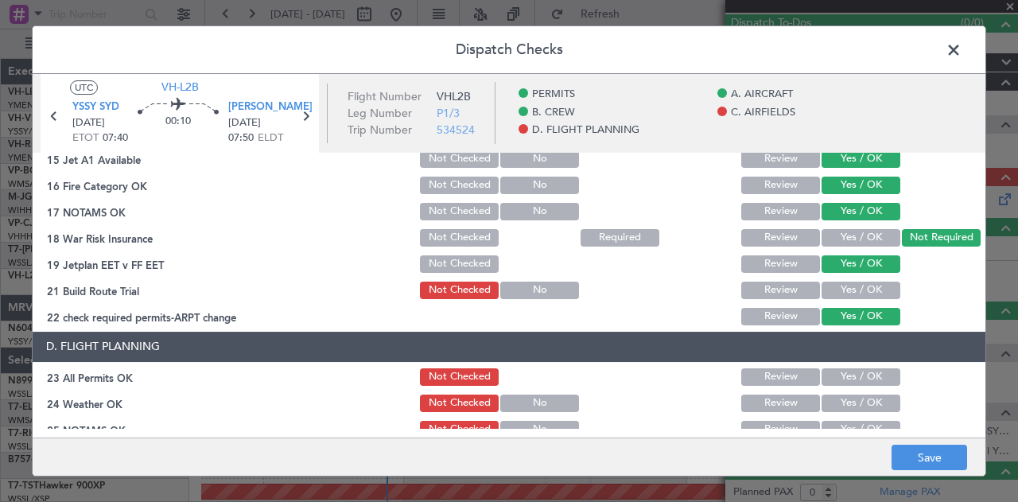
click at [869, 290] on button "Yes / OK" at bounding box center [861, 290] width 79 height 17
click at [852, 371] on button "Yes / OK" at bounding box center [861, 376] width 79 height 17
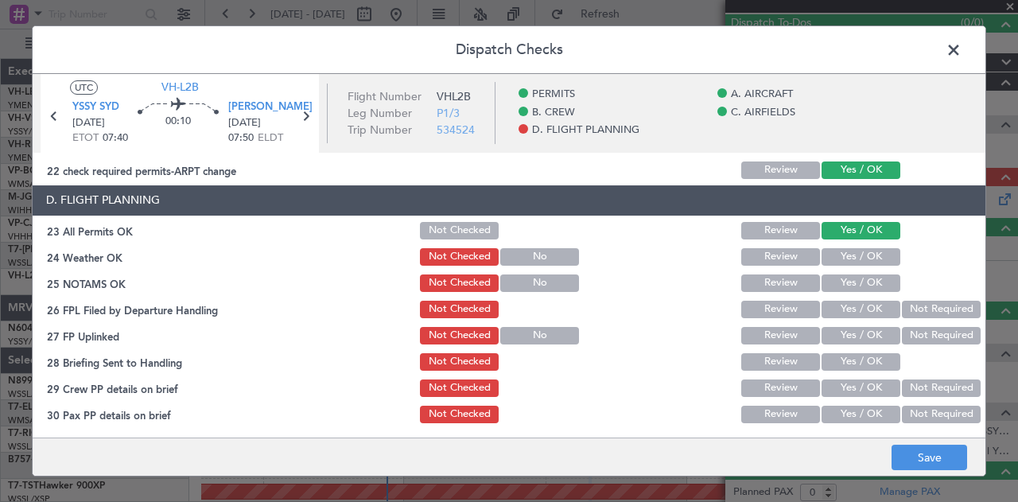
scroll to position [656, 0]
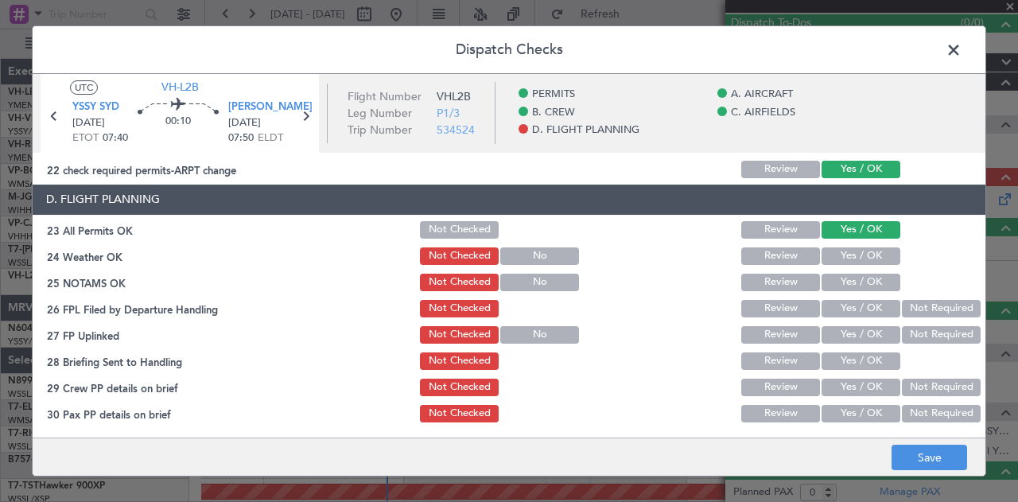
click at [859, 254] on button "Yes / OK" at bounding box center [861, 255] width 79 height 17
click at [849, 279] on button "Yes / OK" at bounding box center [861, 282] width 79 height 17
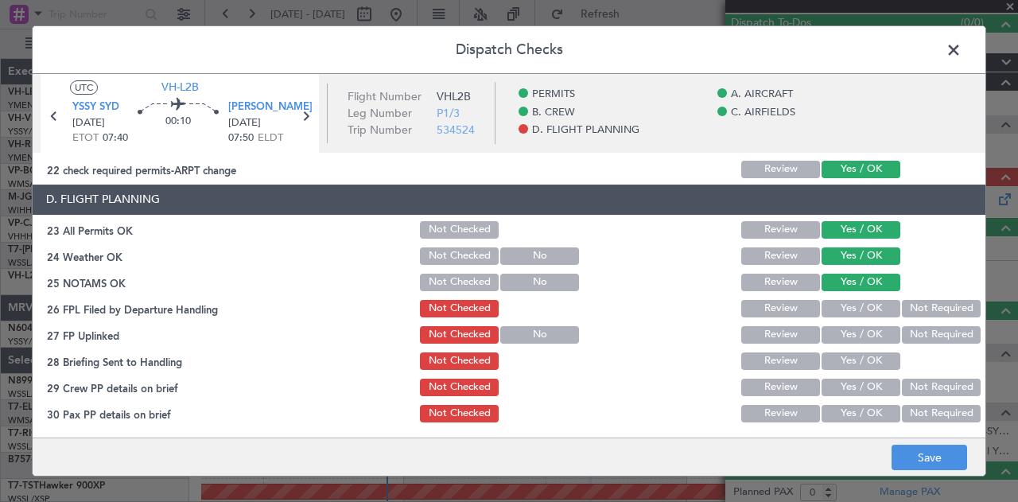
click at [915, 305] on button "Not Required" at bounding box center [941, 308] width 79 height 17
click at [915, 327] on button "Not Required" at bounding box center [941, 334] width 79 height 17
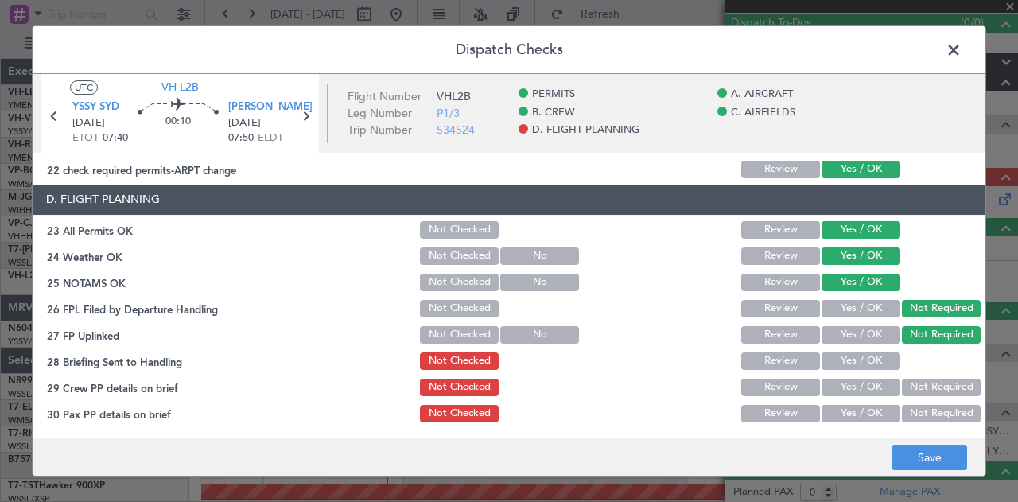
click at [868, 354] on button "Yes / OK" at bounding box center [861, 360] width 79 height 17
drag, startPoint x: 900, startPoint y: 379, endPoint x: 903, endPoint y: 392, distance: 12.9
click at [902, 384] on button "Not Required" at bounding box center [941, 387] width 79 height 17
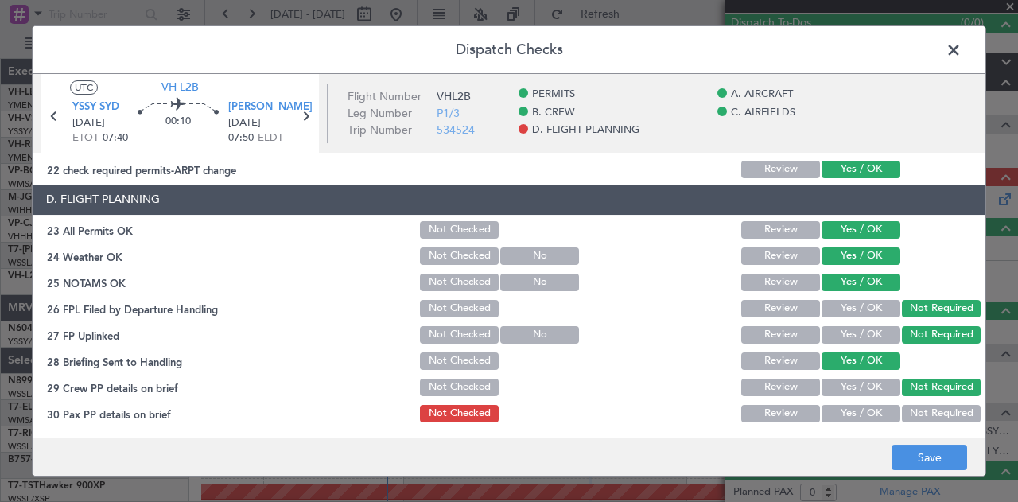
click at [905, 407] on button "Not Required" at bounding box center [941, 413] width 79 height 17
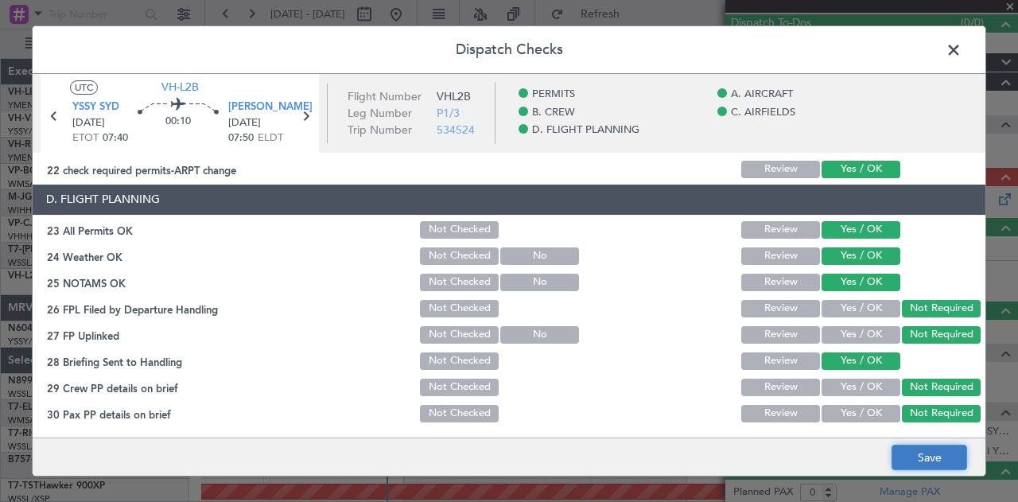
click at [927, 459] on button "Save" at bounding box center [930, 457] width 76 height 25
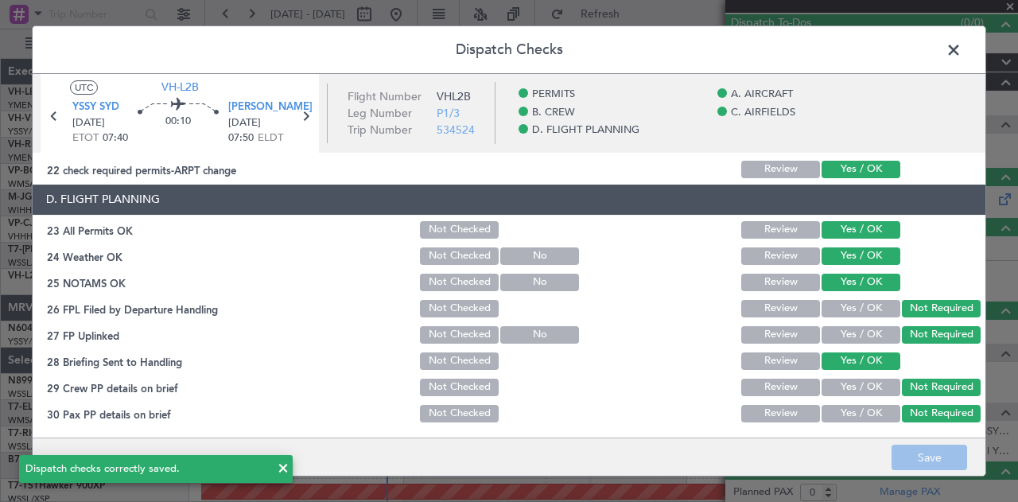
click at [962, 45] on span at bounding box center [962, 54] width 0 height 32
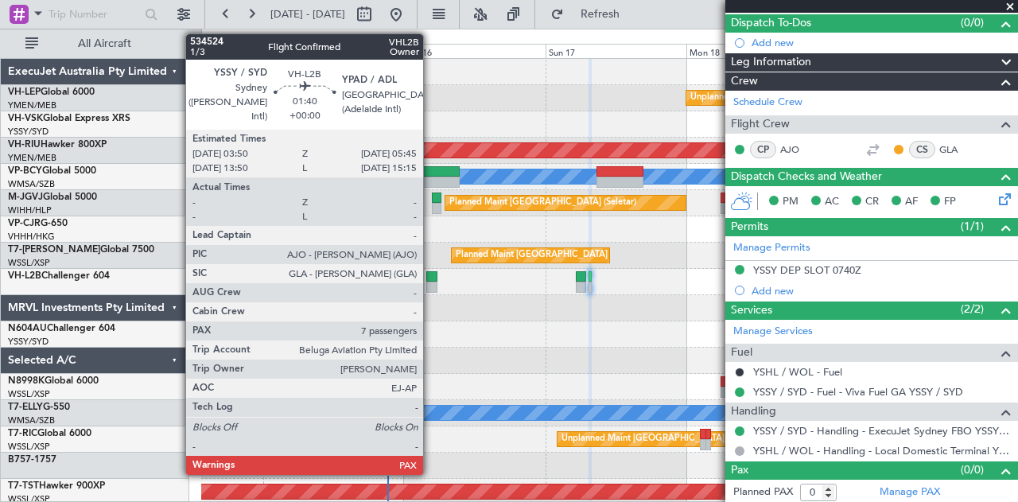
click at [431, 278] on div at bounding box center [432, 276] width 12 height 11
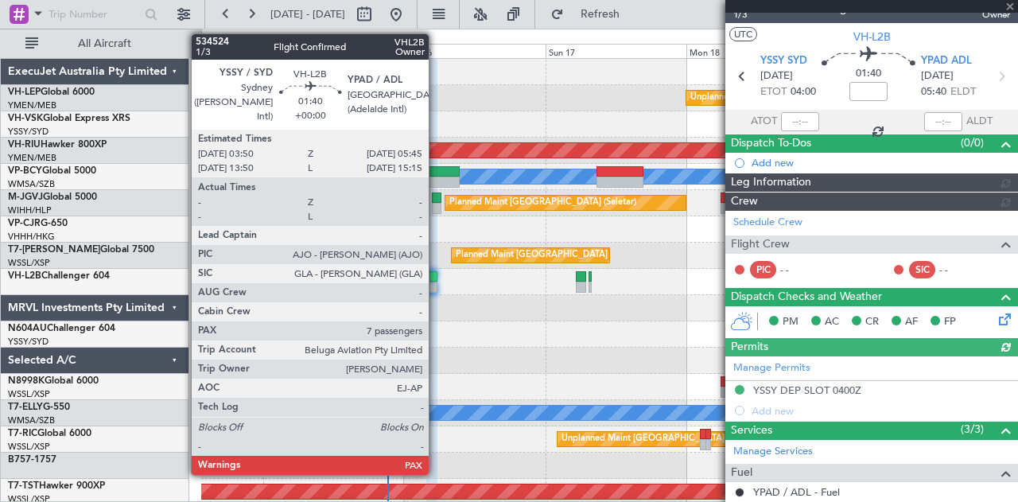
scroll to position [142, 0]
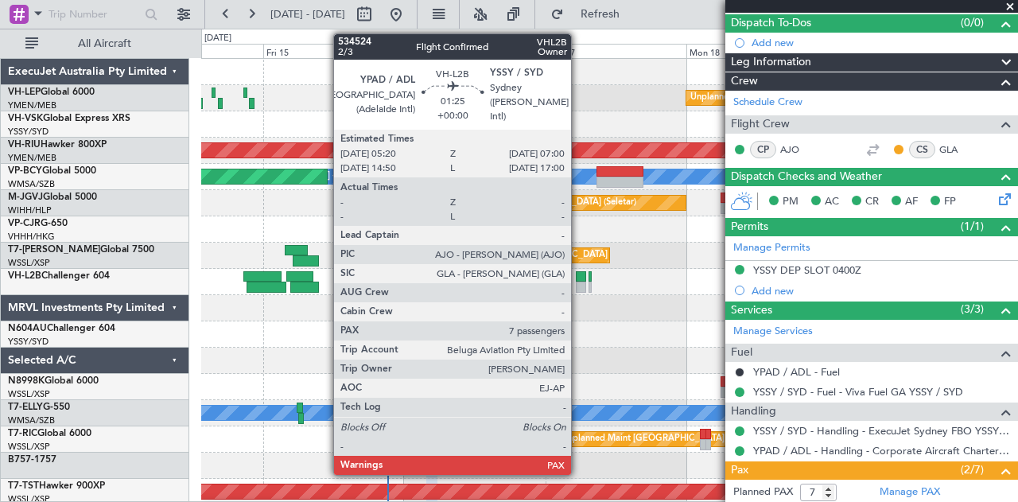
click at [579, 283] on div at bounding box center [581, 287] width 10 height 11
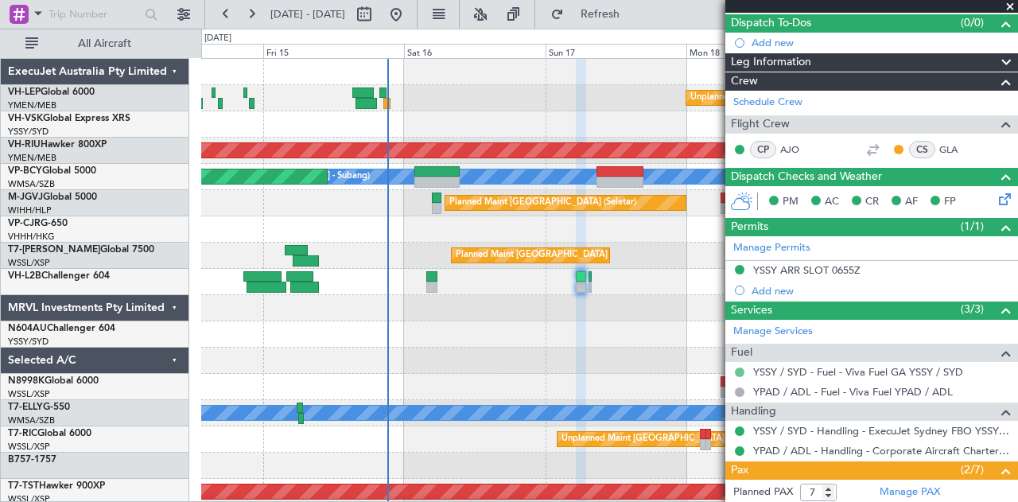
click at [740, 367] on button at bounding box center [740, 372] width 10 height 10
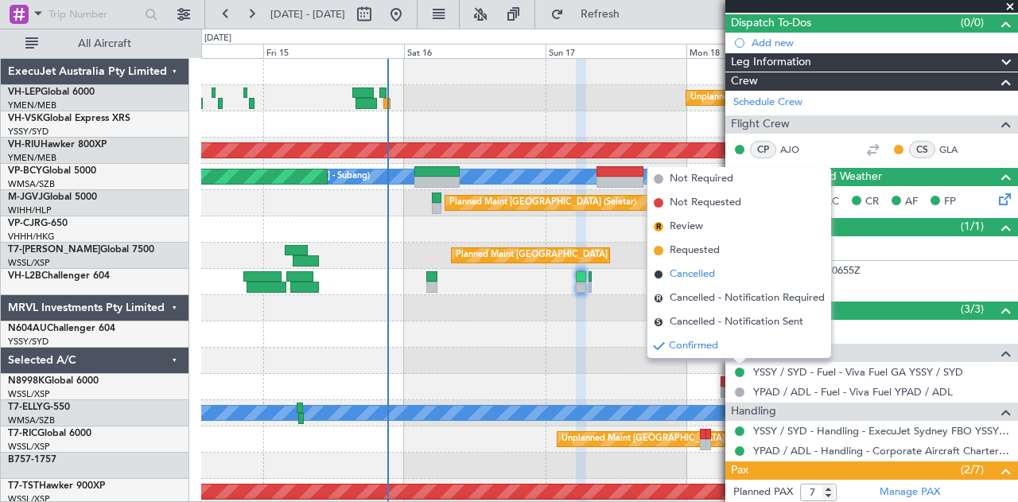
click at [694, 270] on span "Cancelled" at bounding box center [692, 274] width 45 height 16
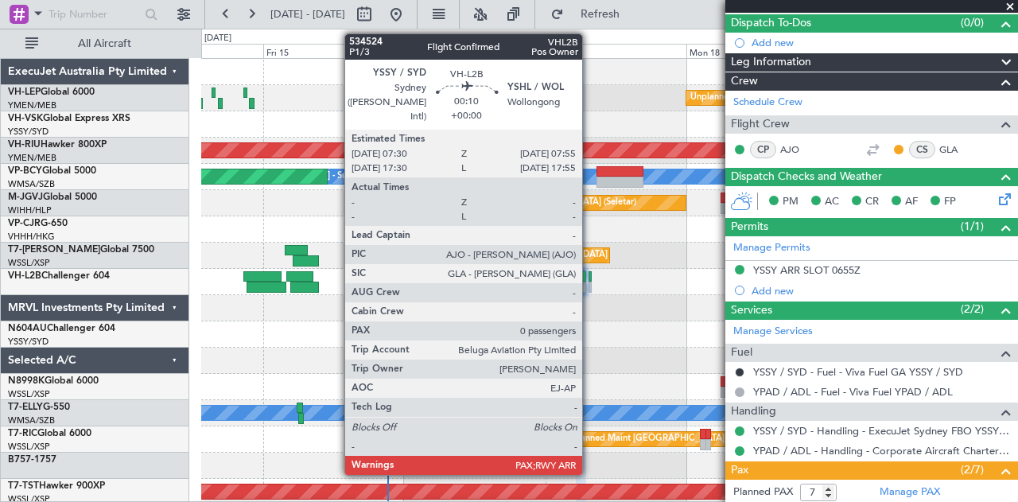
click at [590, 276] on div at bounding box center [590, 276] width 3 height 11
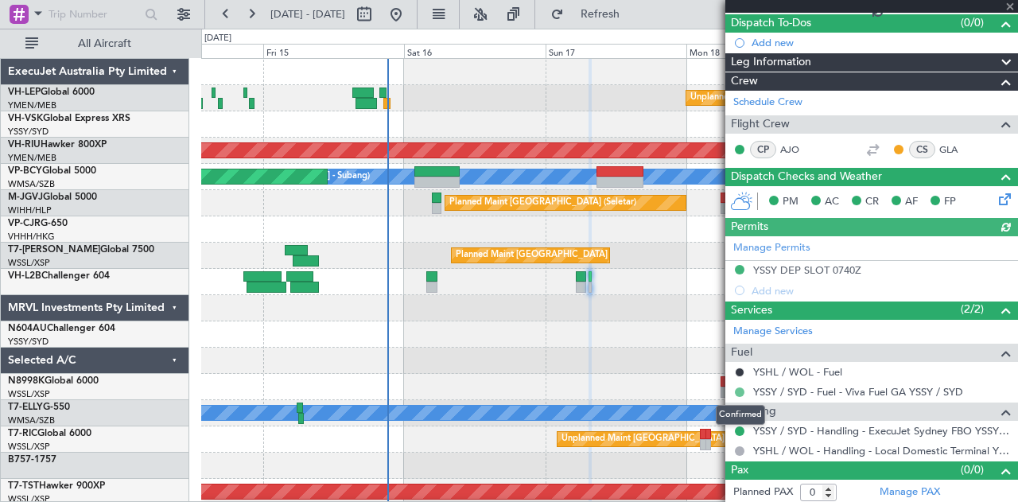
click at [740, 387] on button at bounding box center [740, 392] width 10 height 10
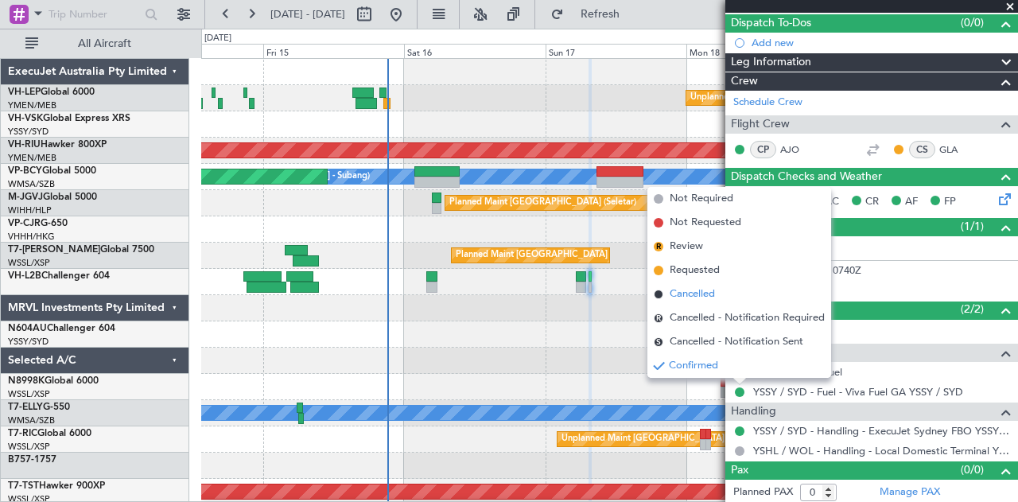
click at [692, 287] on span "Cancelled" at bounding box center [692, 294] width 45 height 16
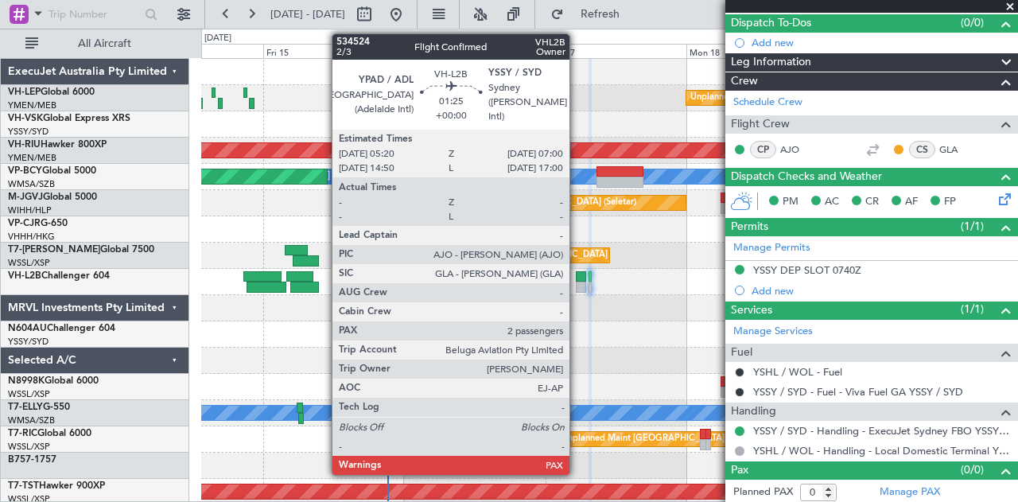
click at [577, 274] on div at bounding box center [581, 276] width 10 height 11
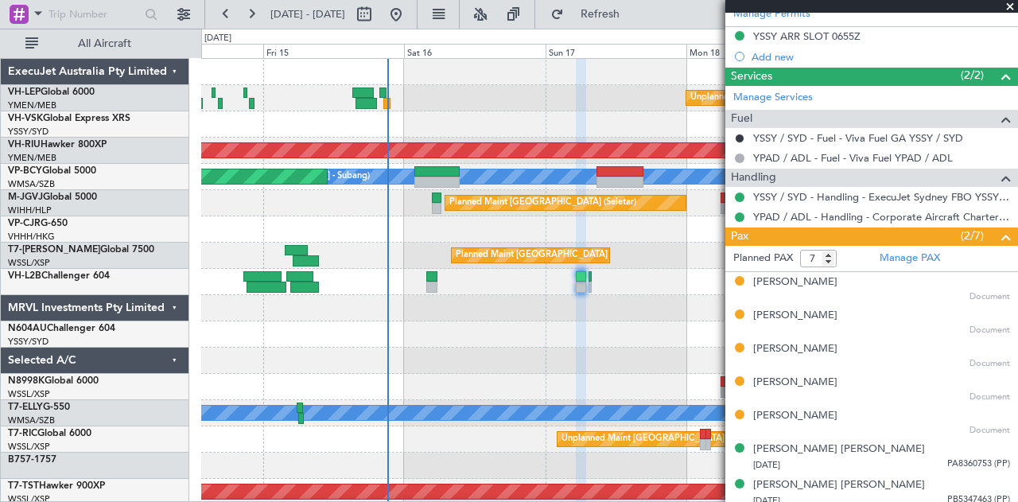
scroll to position [380, 0]
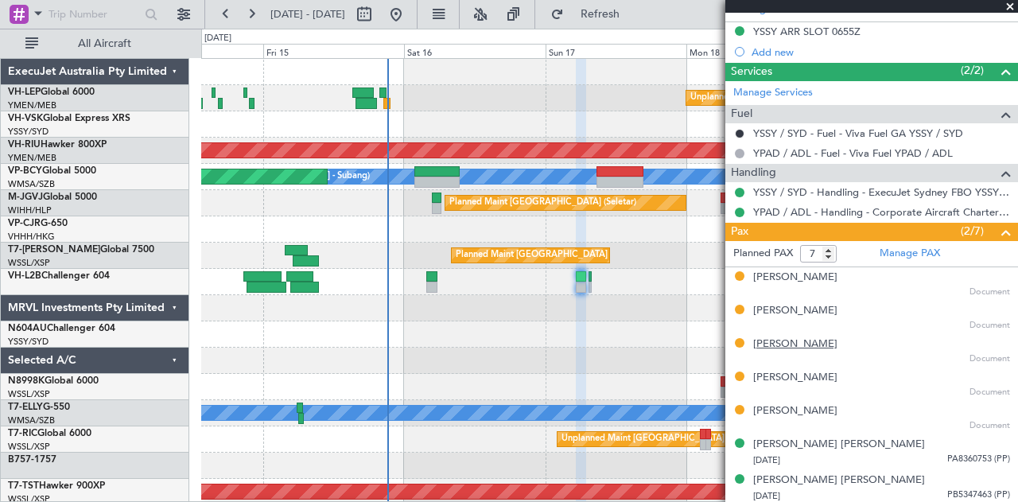
click at [785, 338] on div "[PERSON_NAME]" at bounding box center [795, 344] width 84 height 16
click at [814, 370] on div "[PERSON_NAME]" at bounding box center [795, 378] width 84 height 16
click at [1010, 6] on span at bounding box center [1010, 7] width 16 height 14
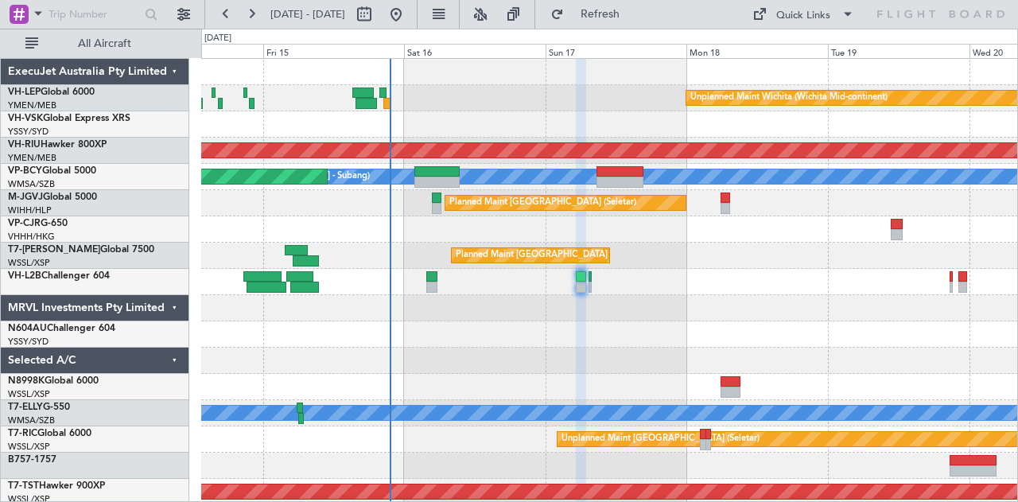
type input "0"
